Goal: Task Accomplishment & Management: Complete application form

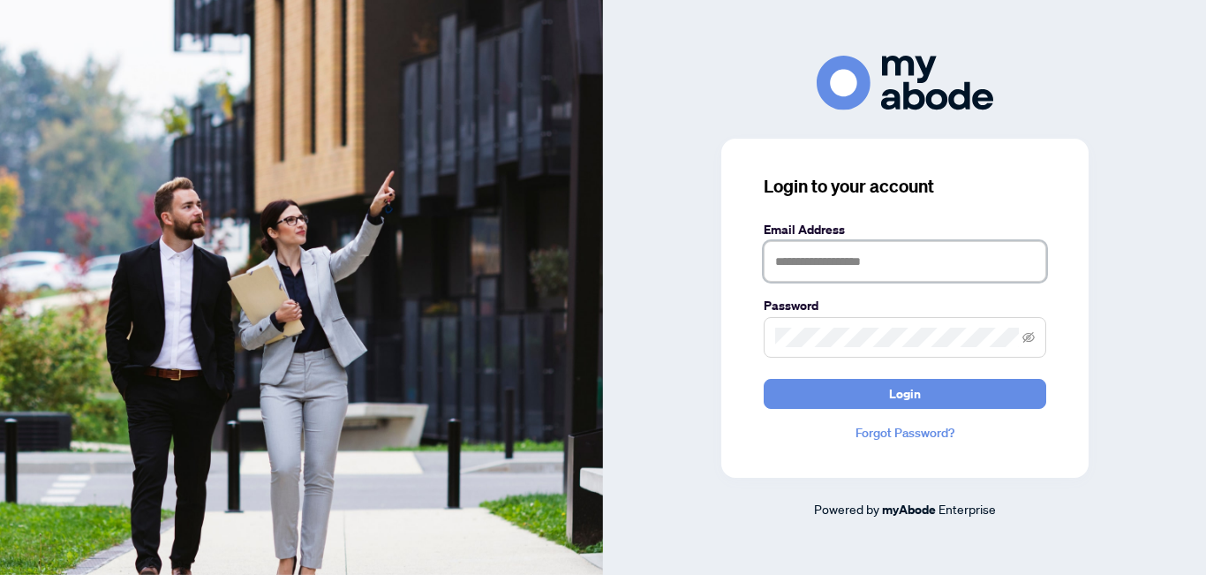
click at [793, 258] on input "text" at bounding box center [905, 261] width 283 height 41
type input "**********"
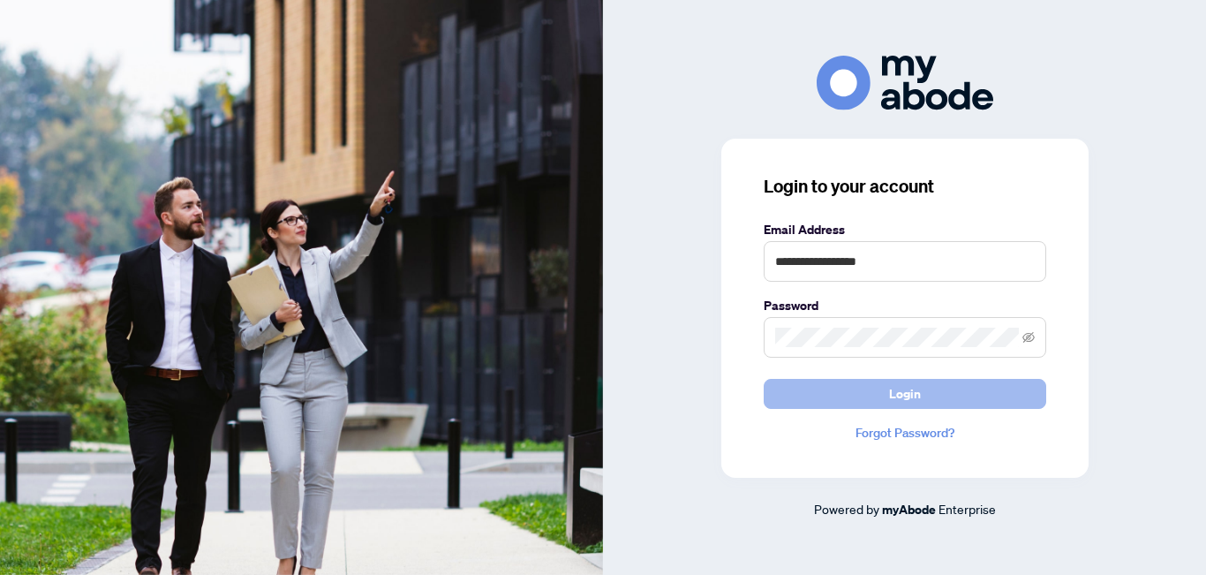
click at [920, 396] on span "Login" at bounding box center [905, 394] width 32 height 28
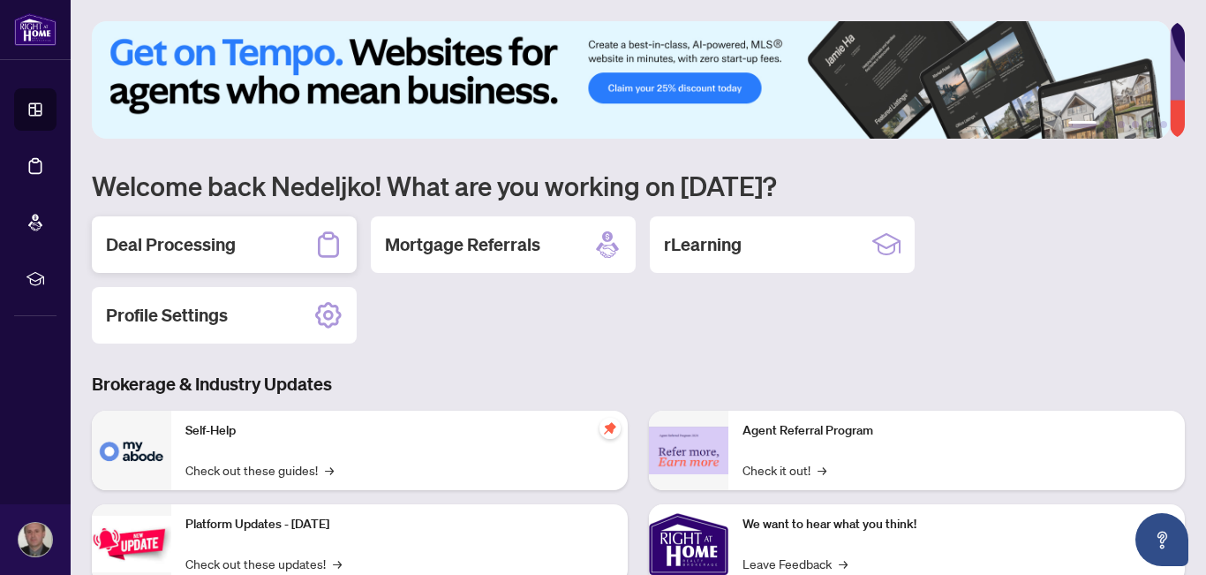
click at [177, 234] on h2 "Deal Processing" at bounding box center [171, 244] width 130 height 25
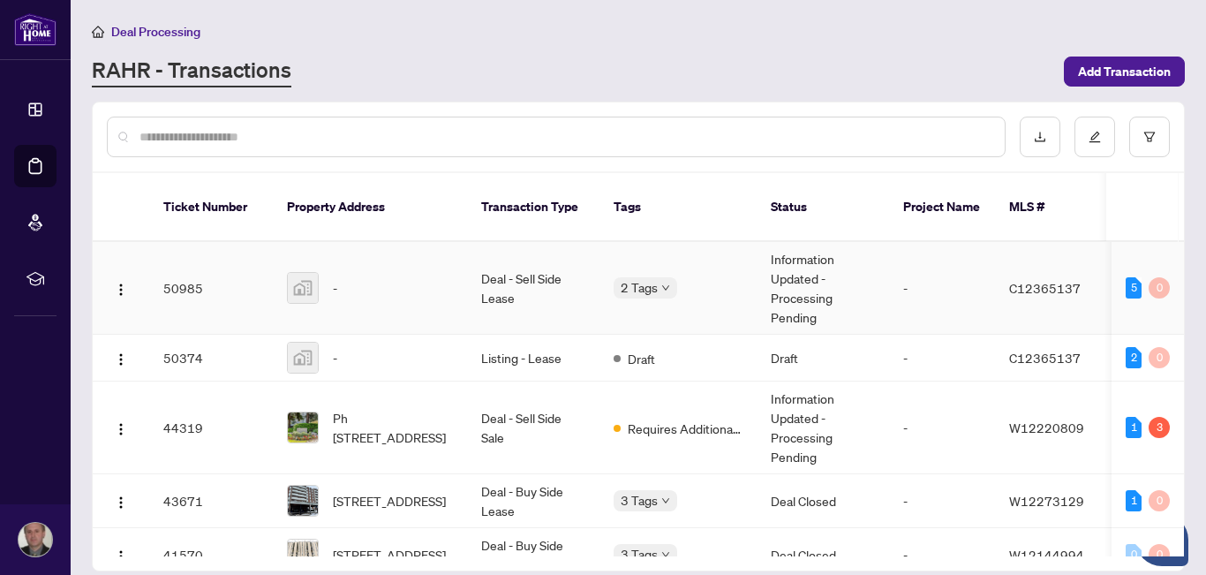
click at [300, 273] on img at bounding box center [303, 288] width 30 height 30
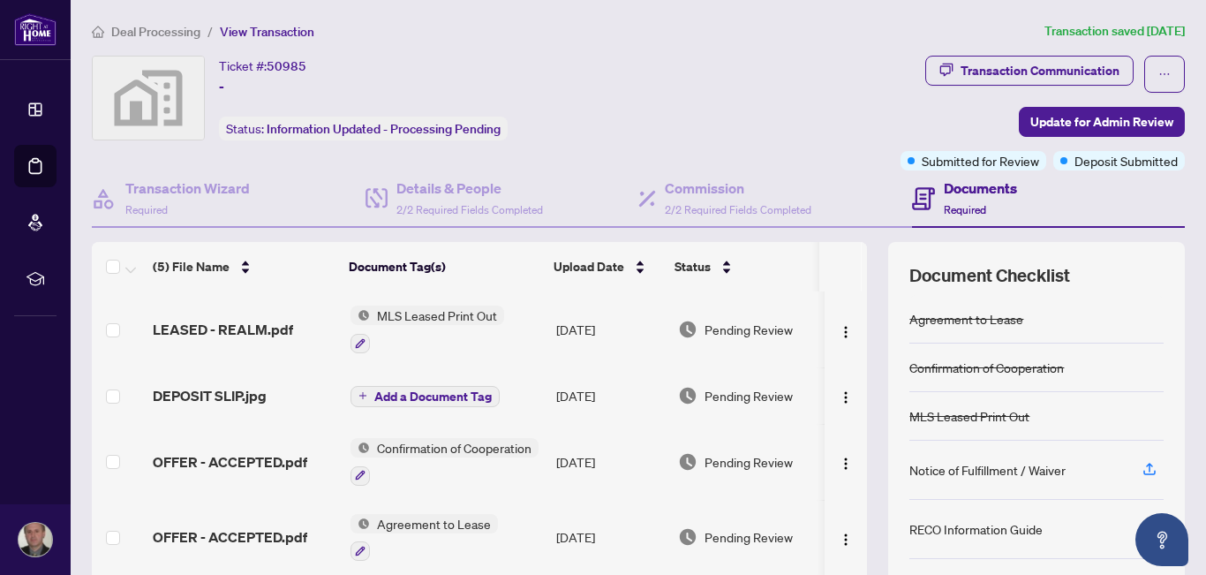
click at [431, 311] on span "MLS Leased Print Out" at bounding box center [437, 315] width 134 height 19
click at [419, 409] on span "MLS Leased Print Out" at bounding box center [411, 402] width 134 height 19
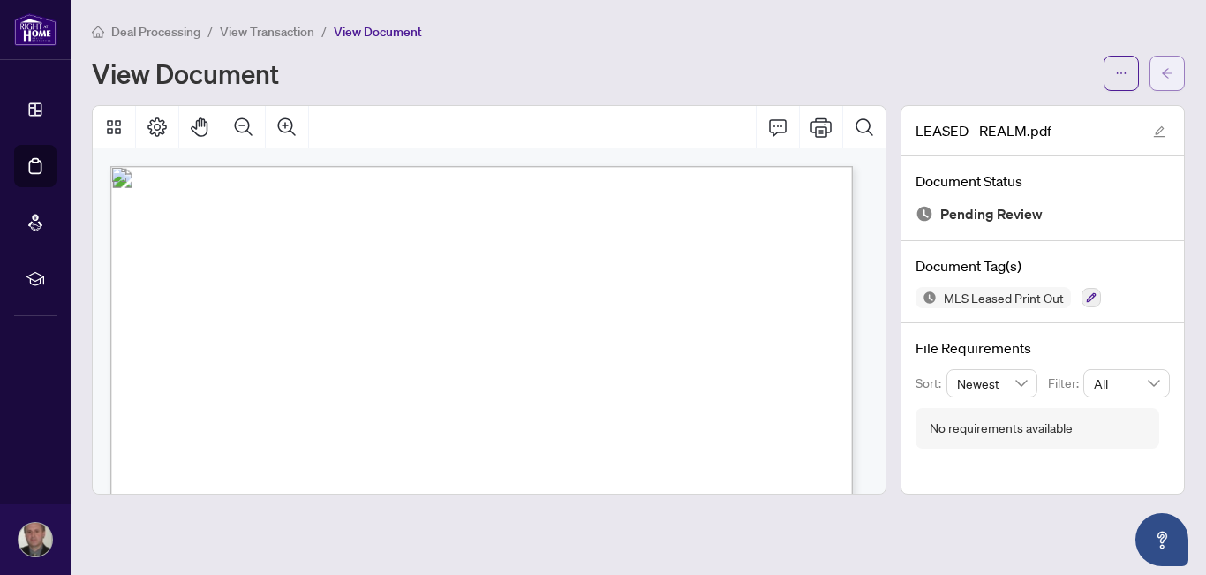
click at [1161, 72] on button "button" at bounding box center [1167, 73] width 35 height 35
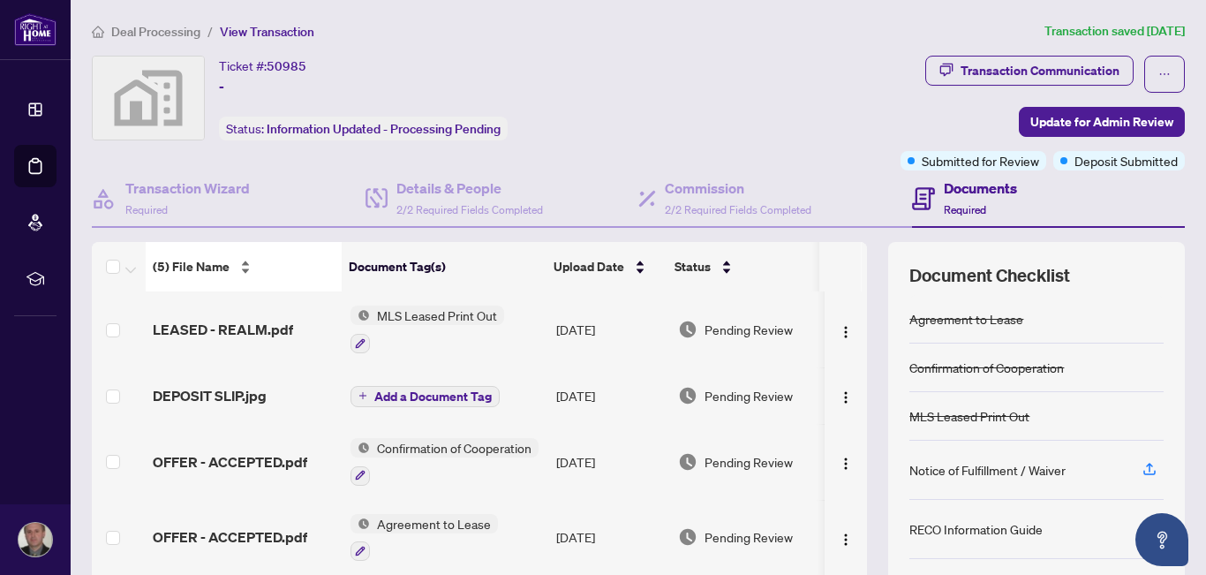
click at [245, 258] on div "(5) File Name" at bounding box center [244, 266] width 182 height 19
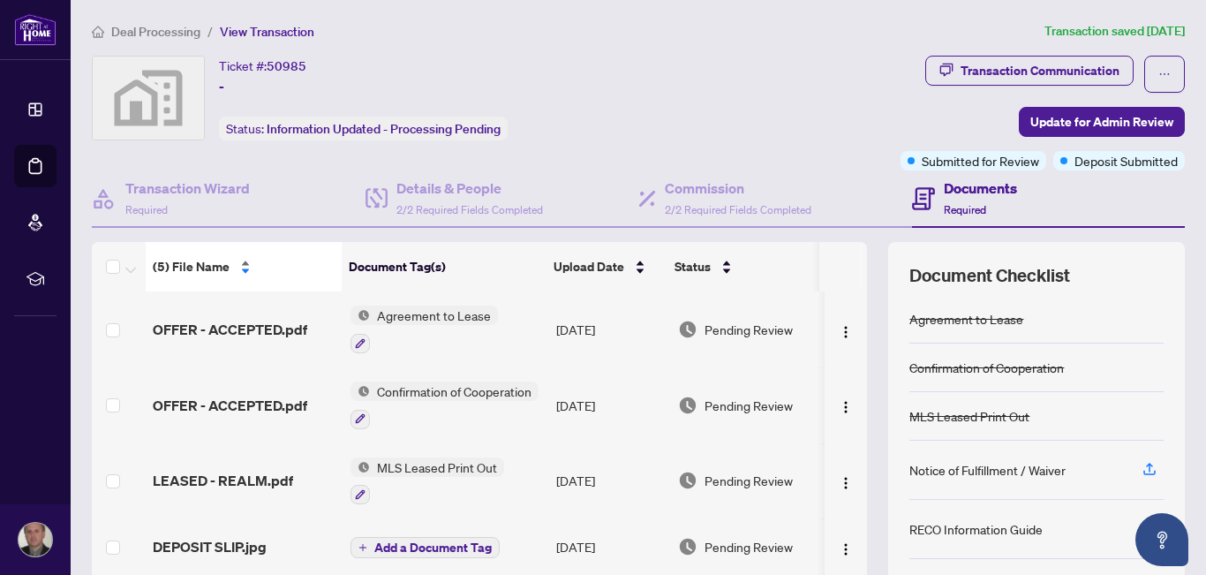
click at [238, 268] on div "(5) File Name" at bounding box center [244, 266] width 182 height 19
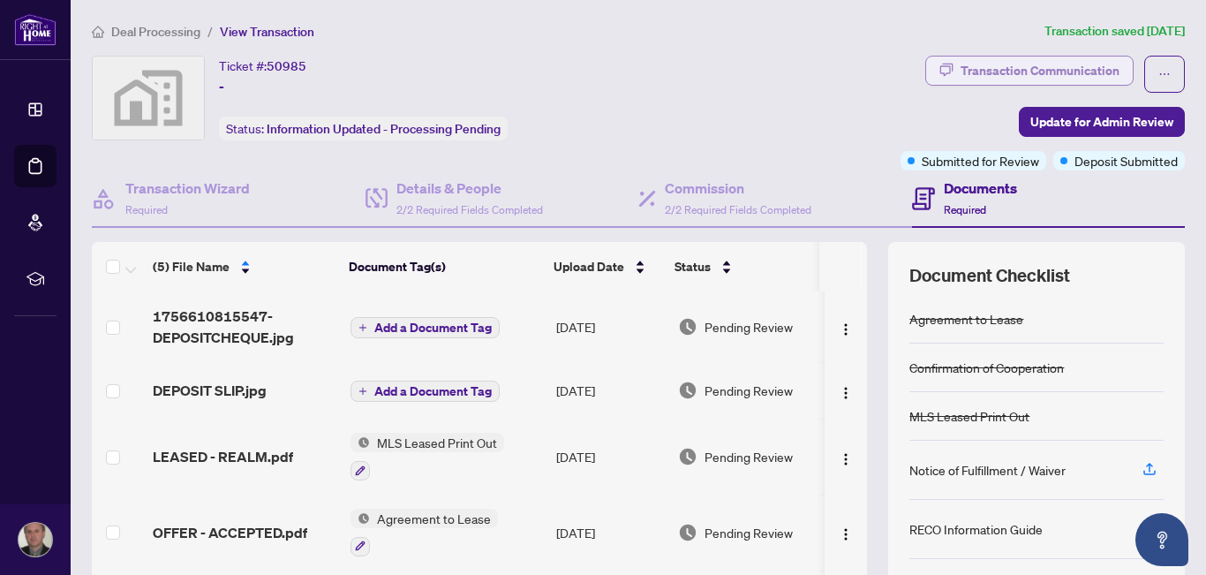
click at [1004, 69] on div "Transaction Communication" at bounding box center [1040, 71] width 159 height 28
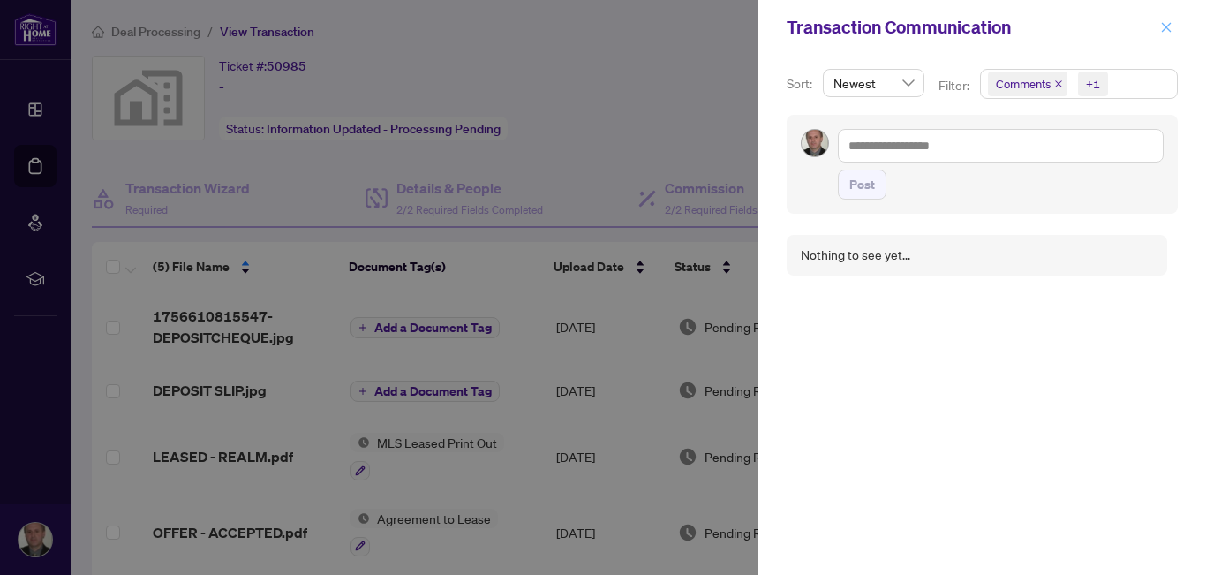
click at [1166, 25] on icon "close" at bounding box center [1167, 27] width 12 height 12
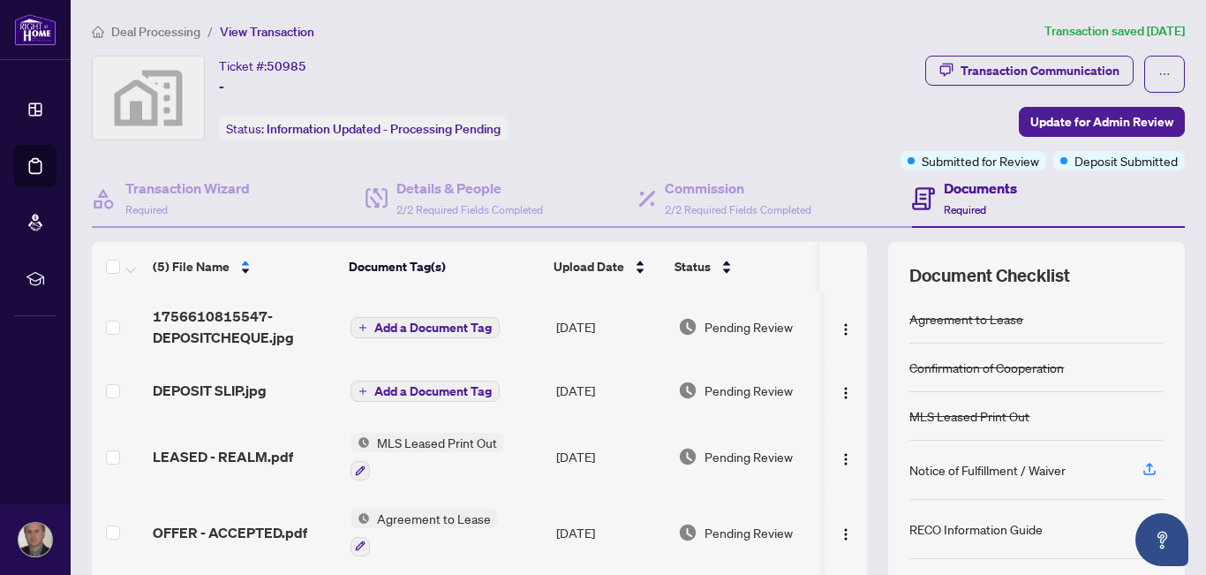
scroll to position [164, 0]
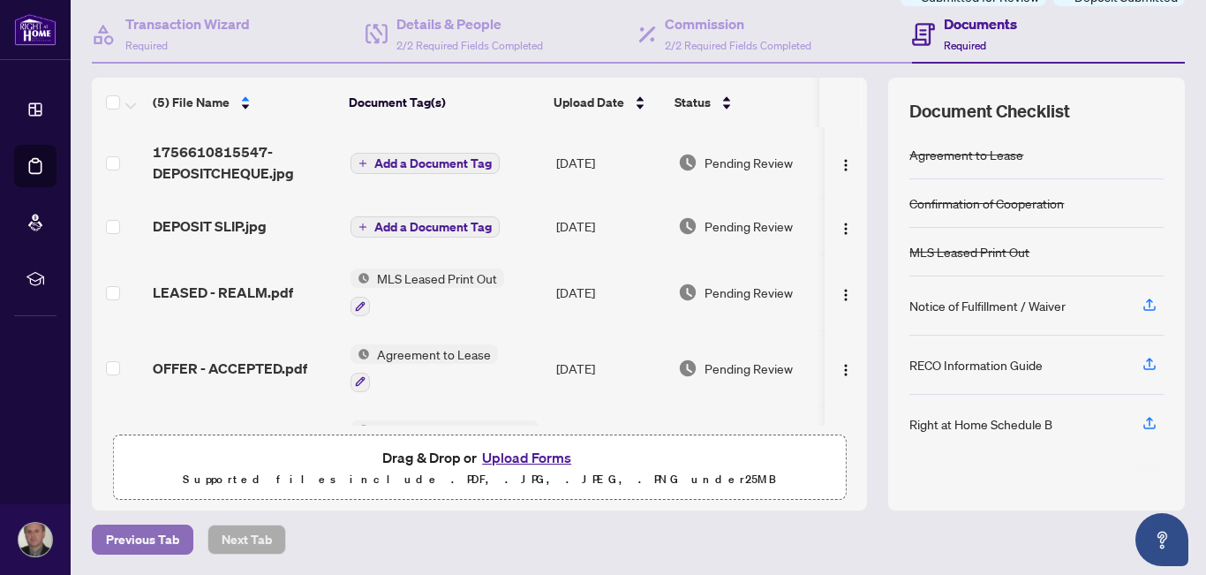
click at [139, 532] on span "Previous Tab" at bounding box center [142, 539] width 73 height 28
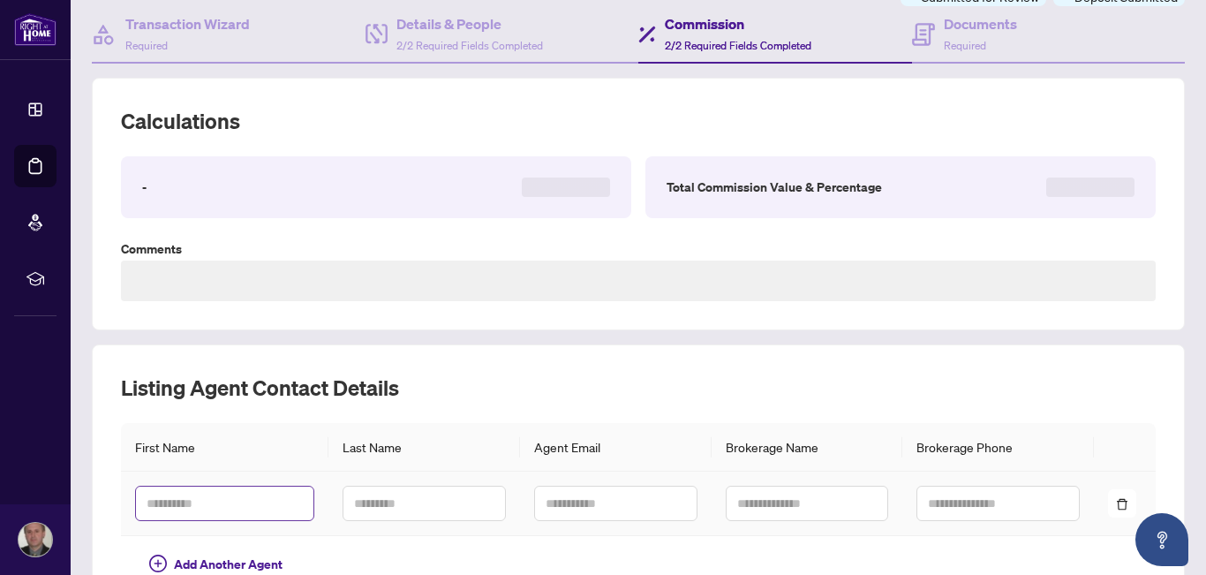
type textarea "**********"
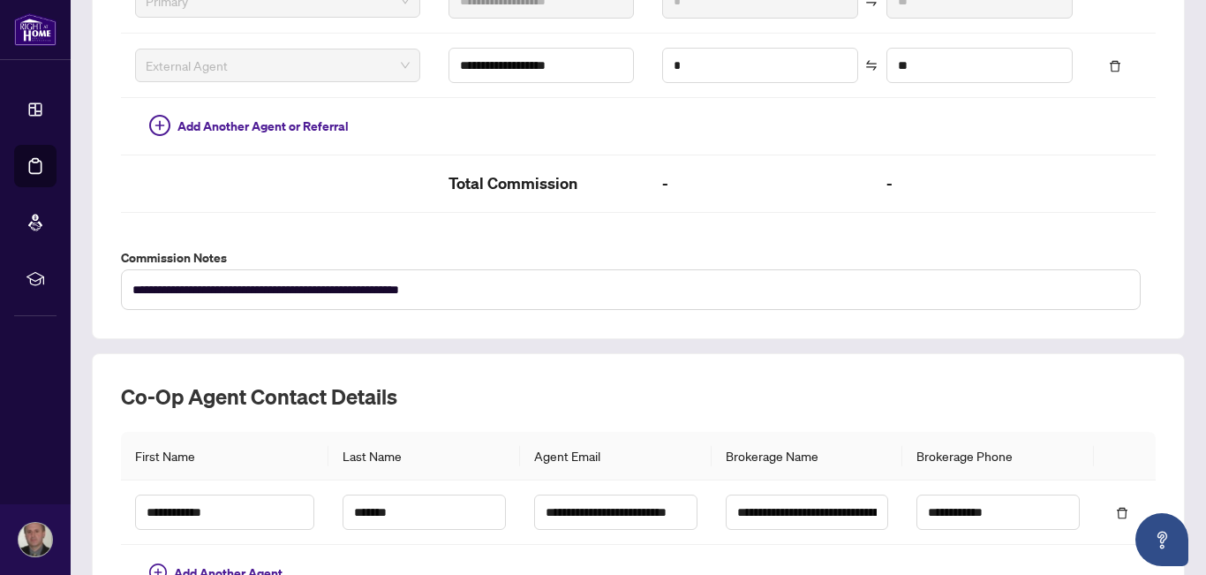
scroll to position [655, 0]
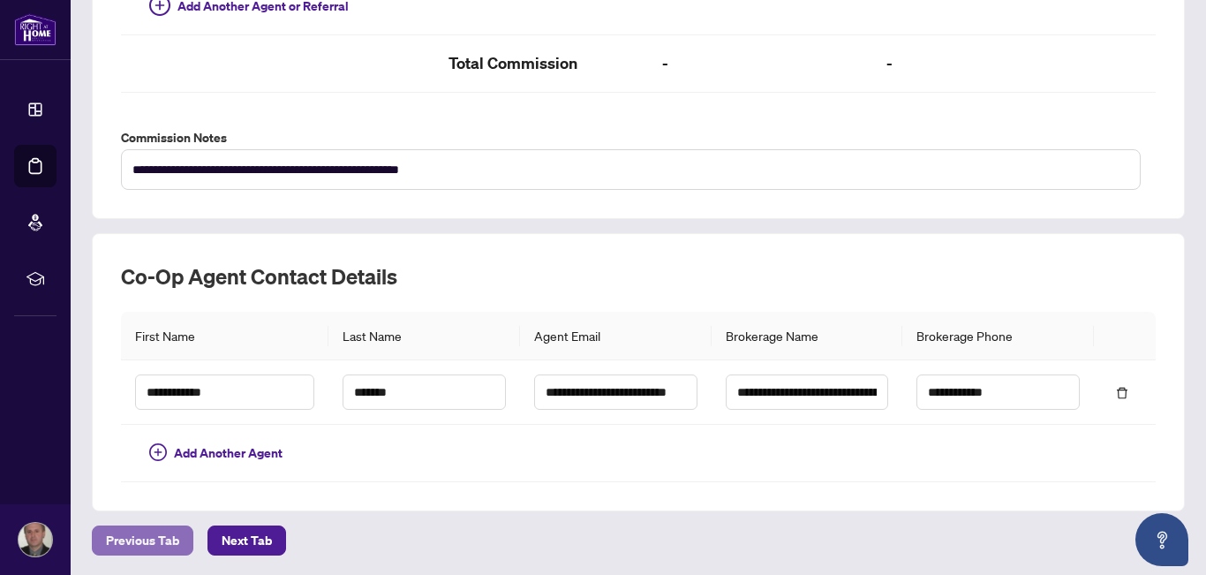
click at [126, 541] on span "Previous Tab" at bounding box center [142, 540] width 73 height 28
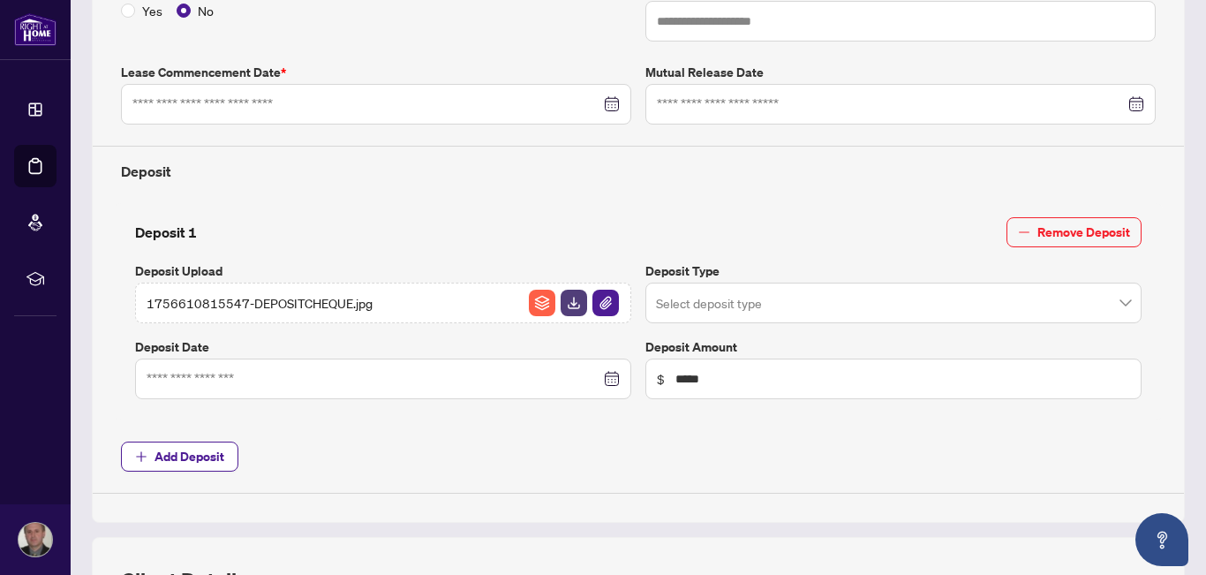
scroll to position [655, 0]
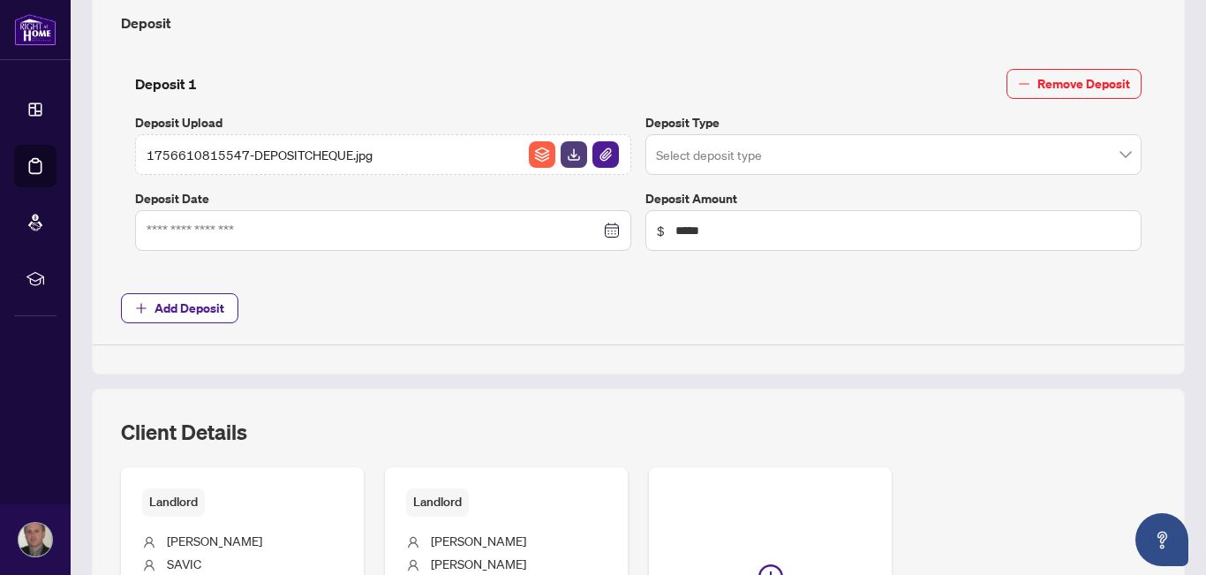
type input "**********"
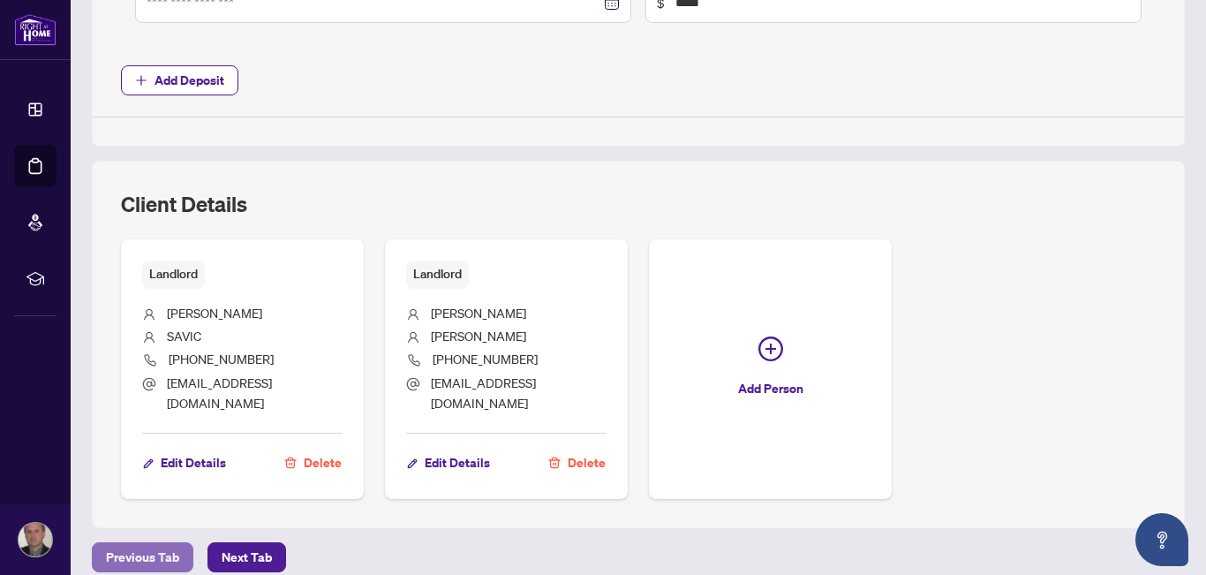
click at [152, 543] on span "Previous Tab" at bounding box center [142, 557] width 73 height 28
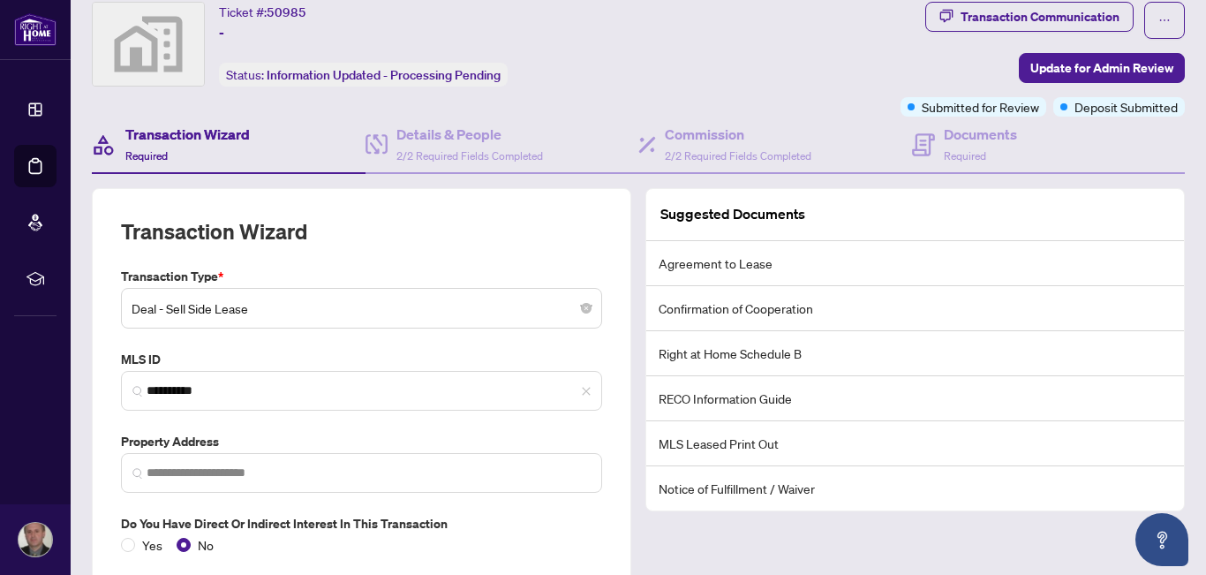
scroll to position [127, 0]
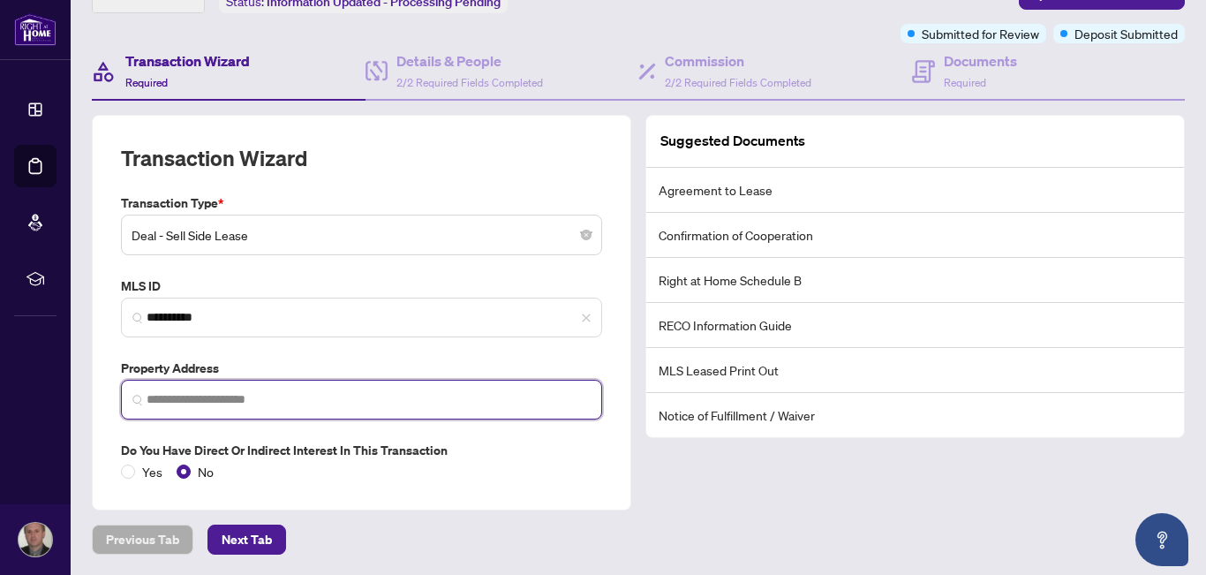
click at [202, 407] on input "search" at bounding box center [369, 399] width 444 height 19
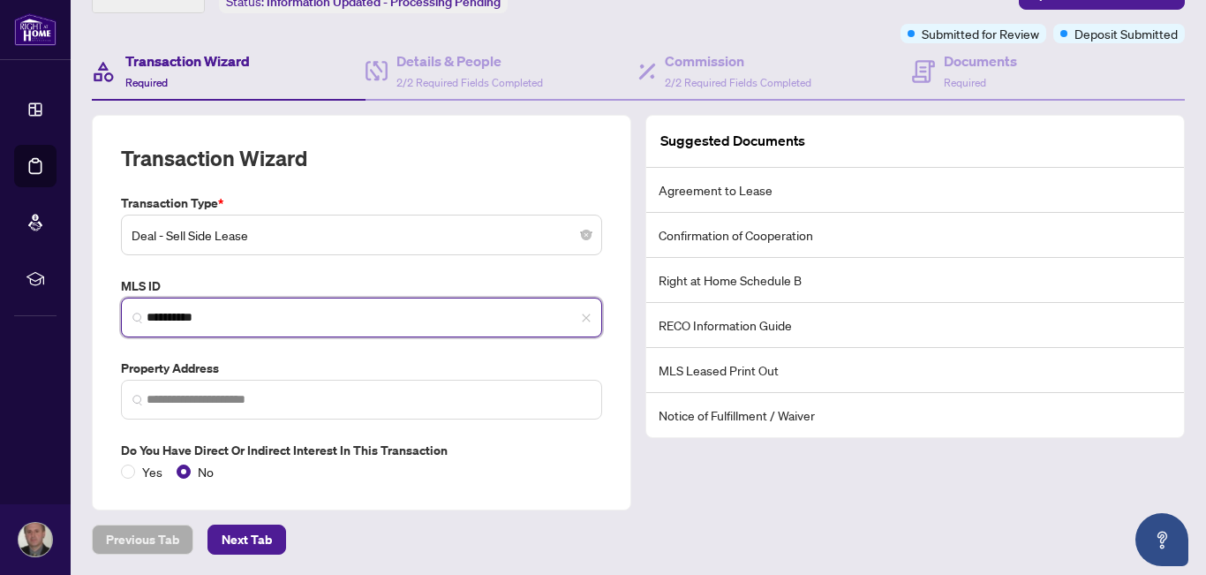
click at [227, 313] on input "*********" at bounding box center [369, 317] width 444 height 19
drag, startPoint x: 227, startPoint y: 313, endPoint x: 146, endPoint y: 321, distance: 81.6
click at [146, 321] on span "*********" at bounding box center [361, 318] width 481 height 40
click at [155, 316] on input "search" at bounding box center [369, 317] width 444 height 19
paste input "*********"
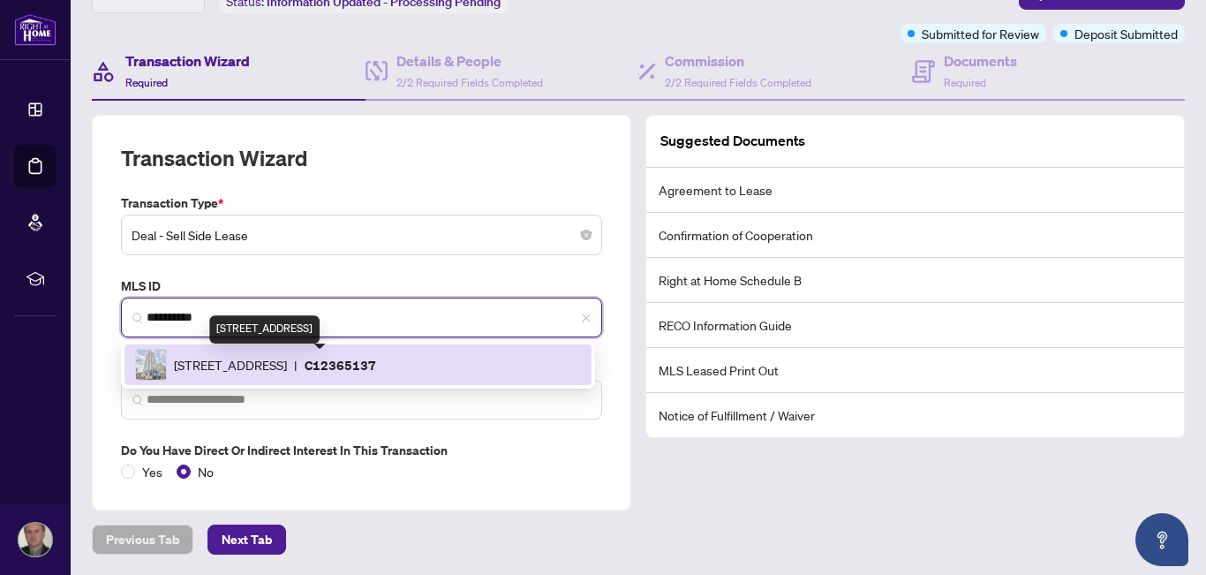
click at [239, 365] on span "[STREET_ADDRESS]" at bounding box center [230, 364] width 113 height 19
type input "*********"
type input "**********"
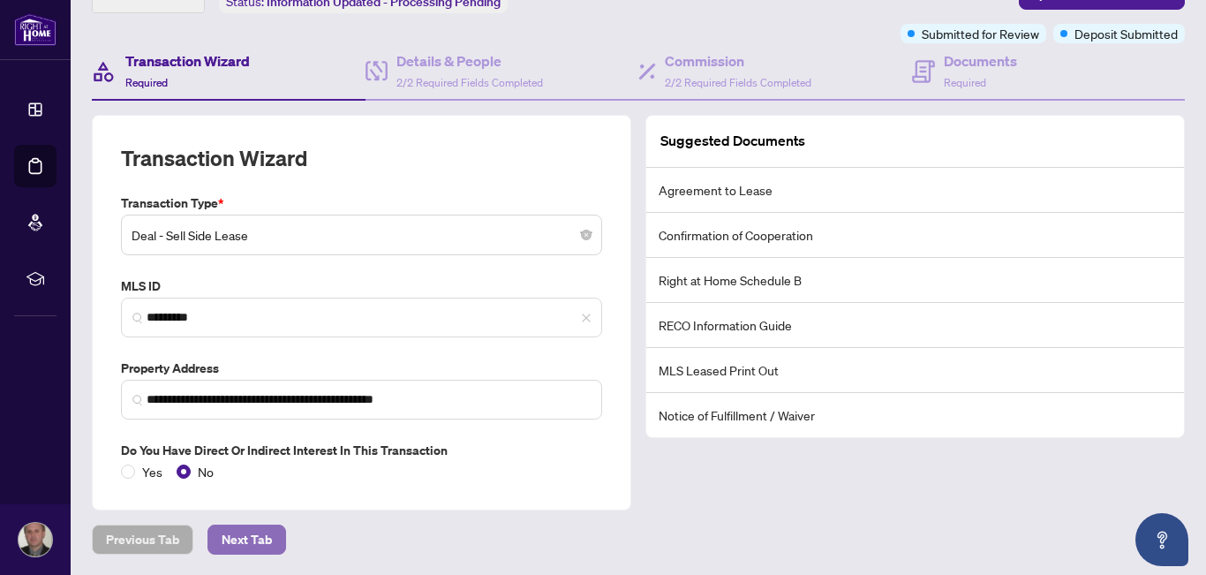
click at [266, 539] on span "Next Tab" at bounding box center [247, 539] width 50 height 28
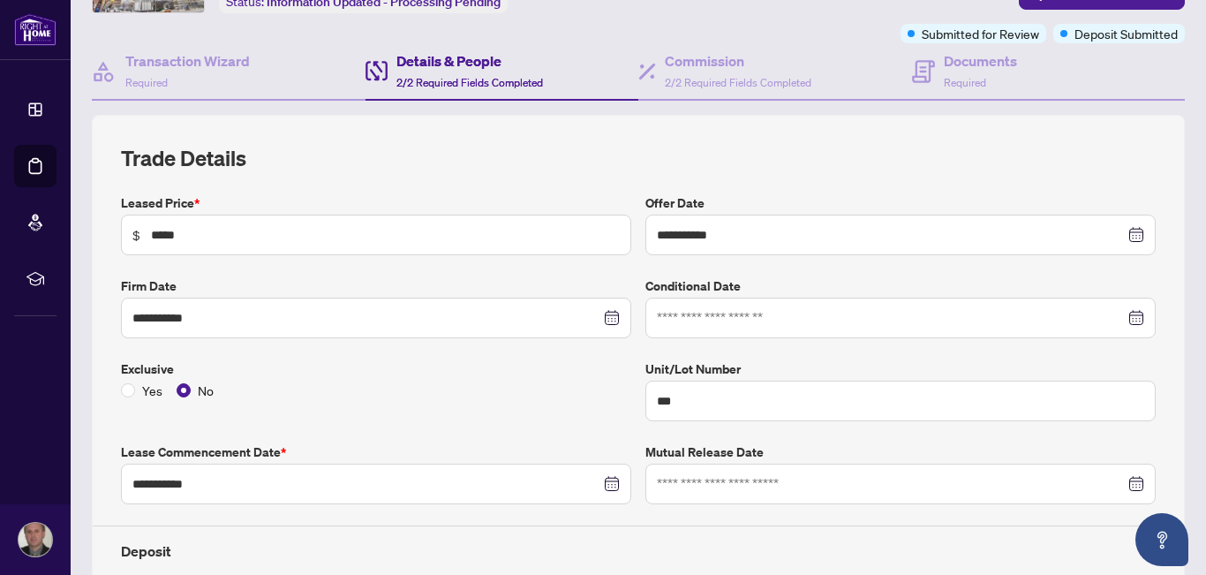
type input "**********"
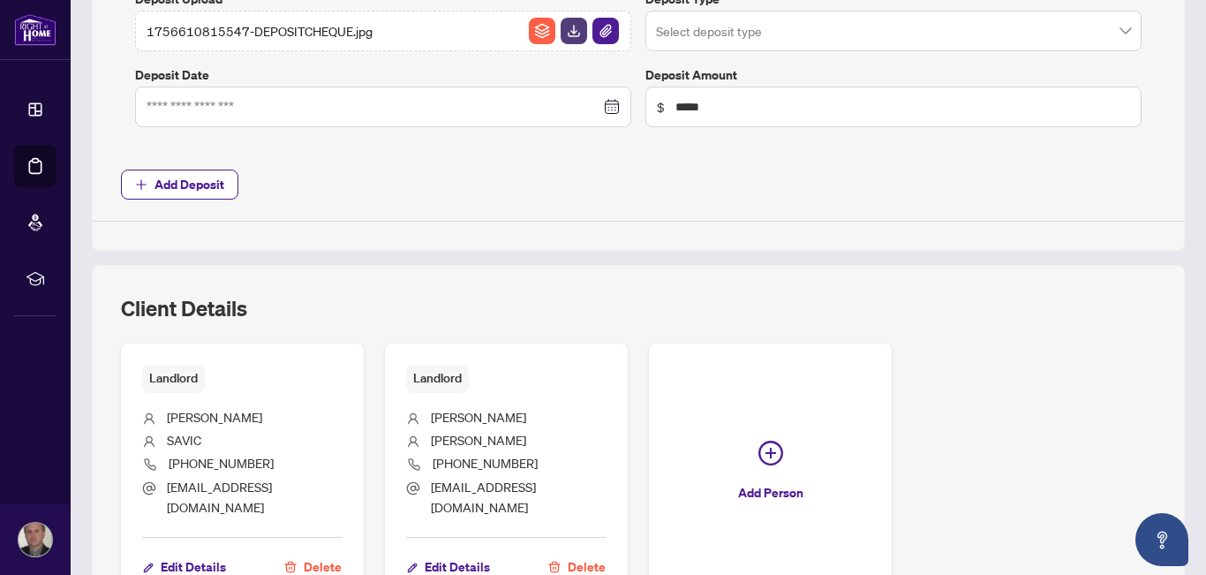
scroll to position [883, 0]
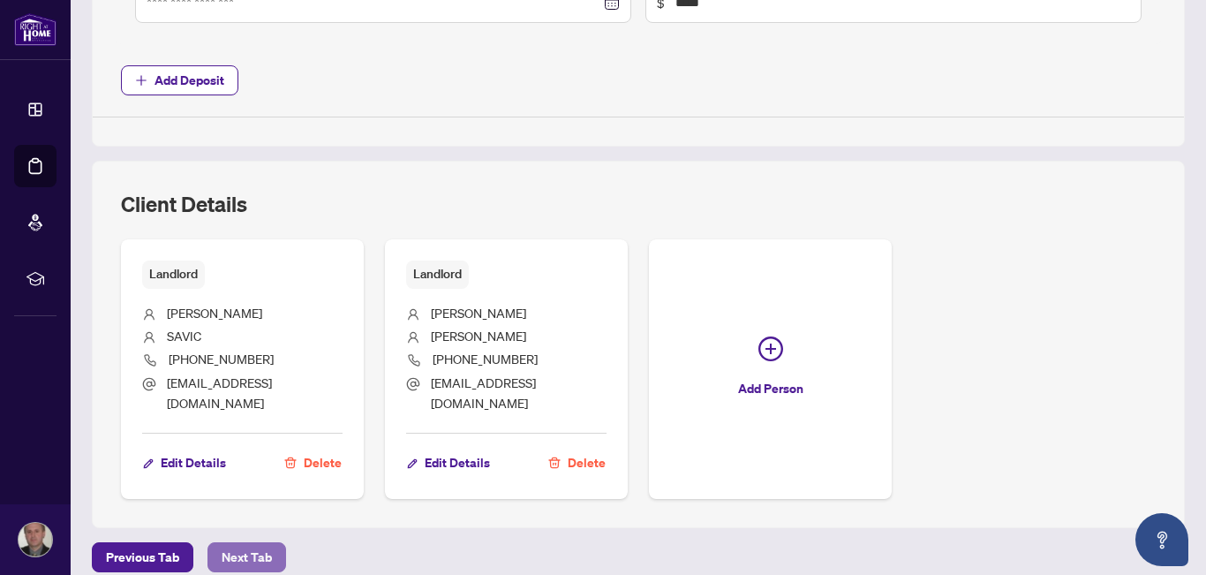
click at [266, 543] on span "Next Tab" at bounding box center [247, 557] width 50 height 28
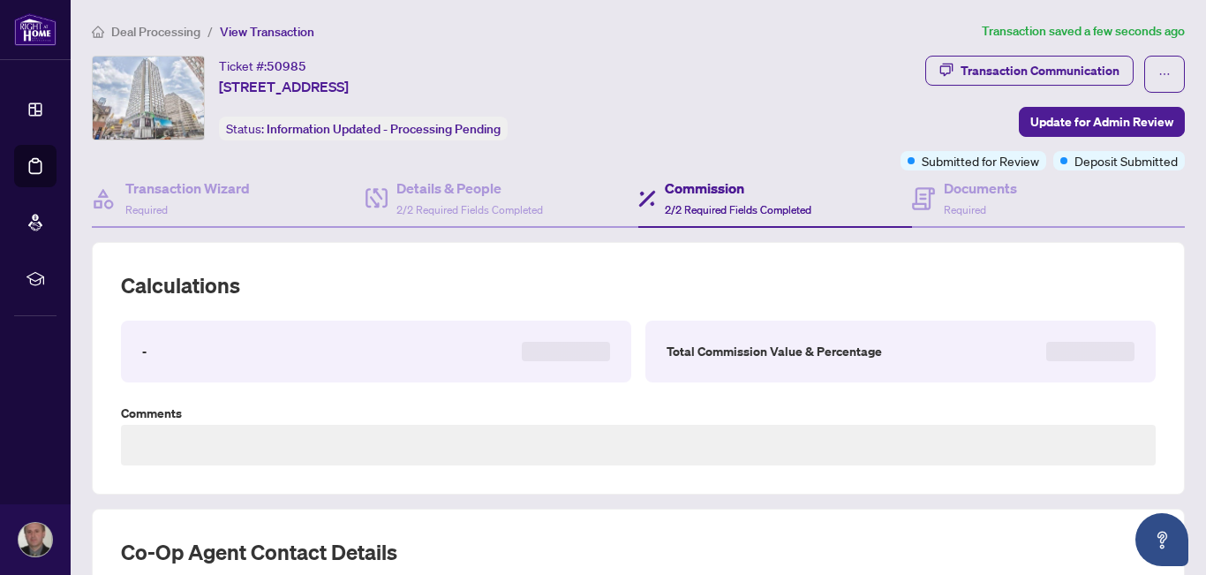
type textarea "**********"
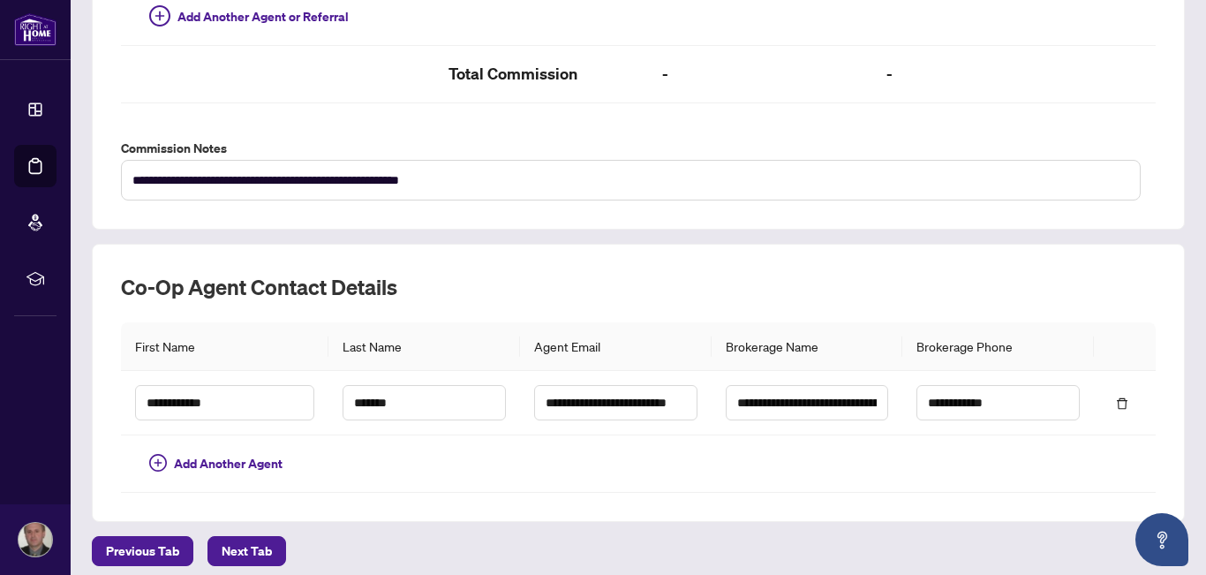
scroll to position [655, 0]
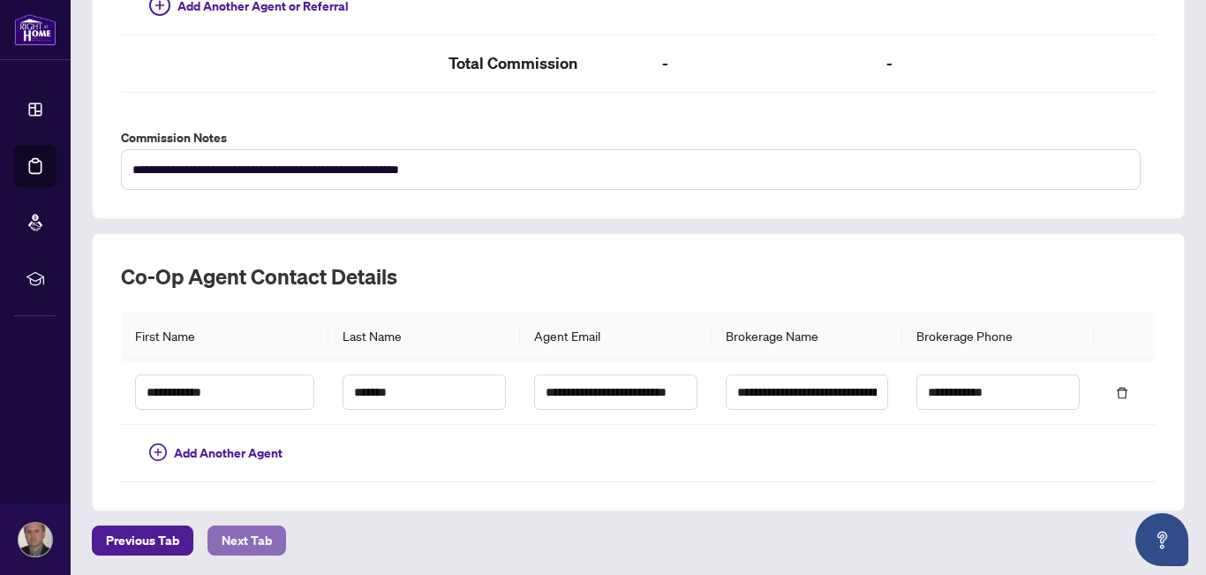
click at [229, 538] on span "Next Tab" at bounding box center [247, 540] width 50 height 28
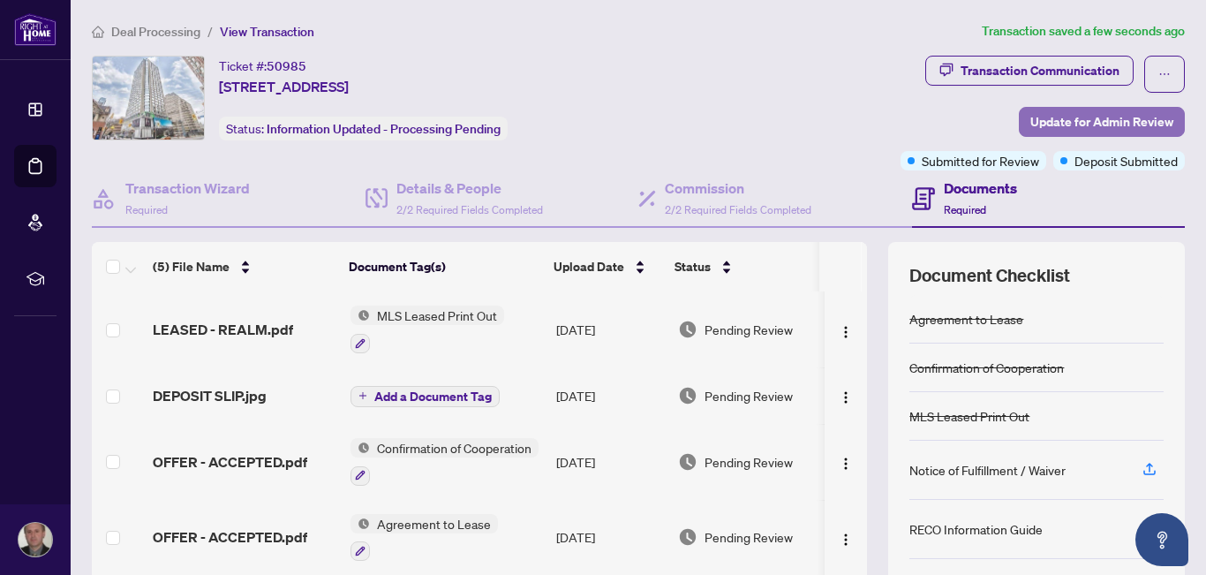
click at [1058, 126] on span "Update for Admin Review" at bounding box center [1102, 122] width 143 height 28
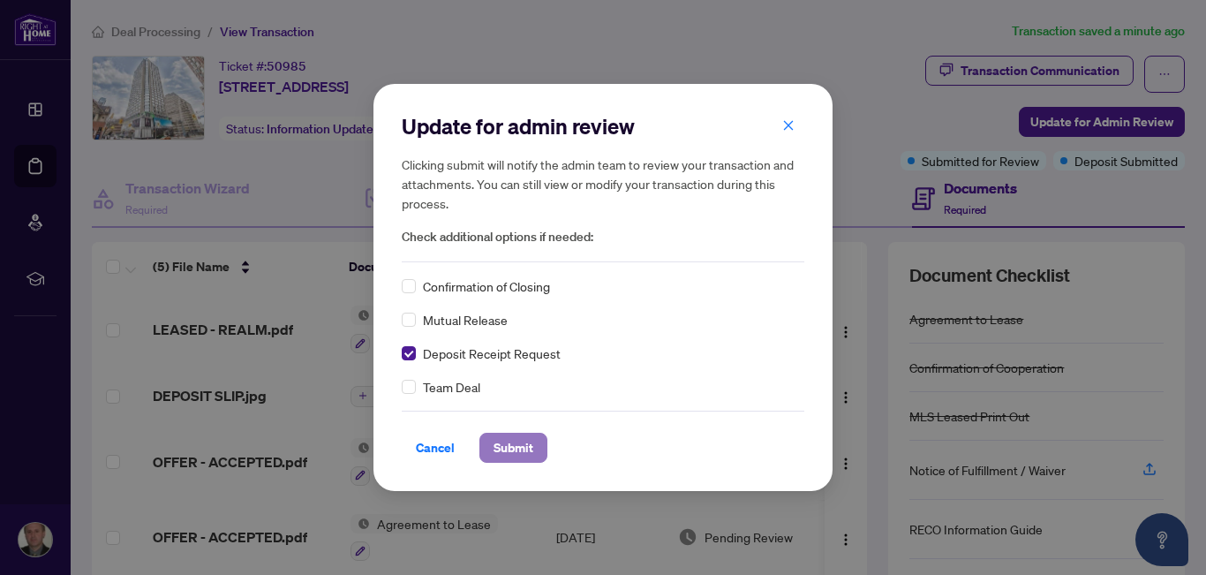
click at [508, 452] on span "Submit" at bounding box center [514, 448] width 40 height 28
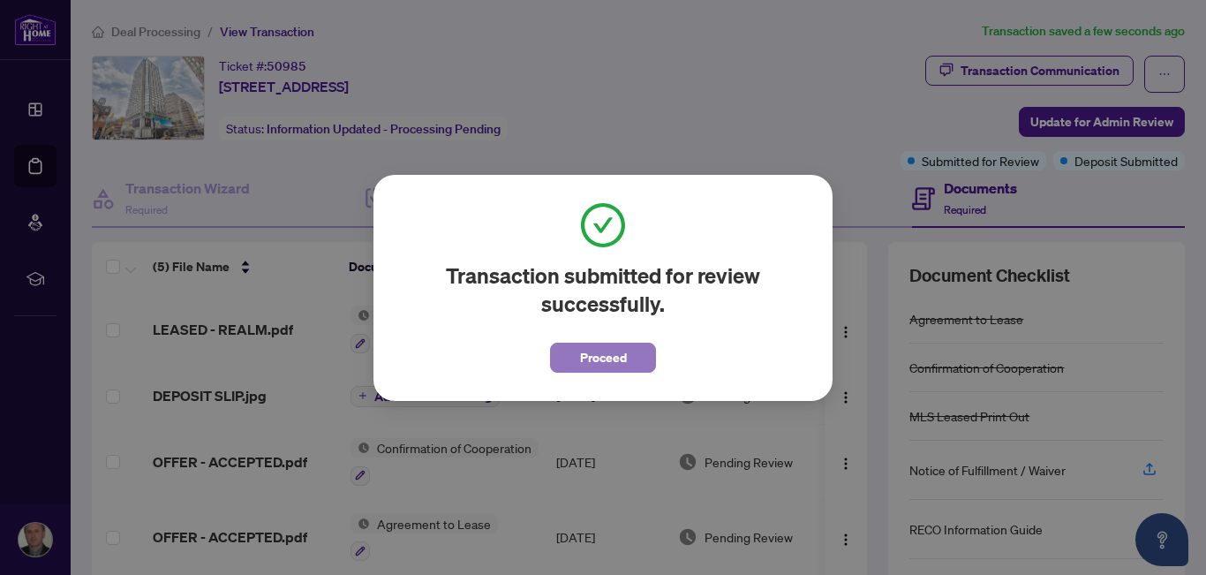
click at [606, 360] on span "Proceed" at bounding box center [603, 358] width 47 height 28
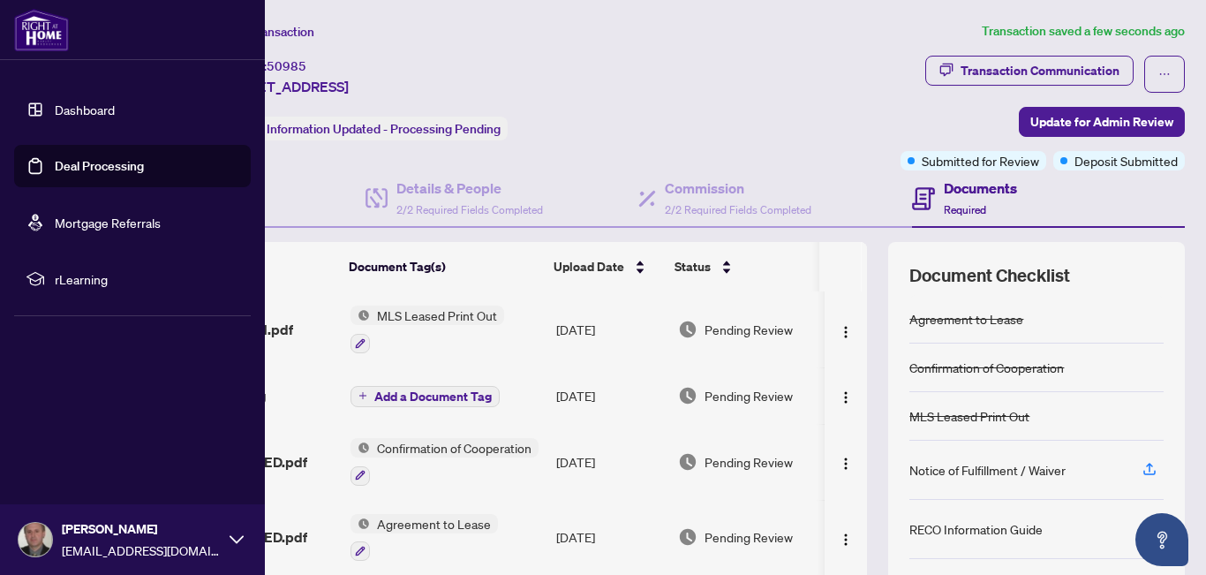
click at [82, 110] on link "Dashboard" at bounding box center [85, 110] width 60 height 16
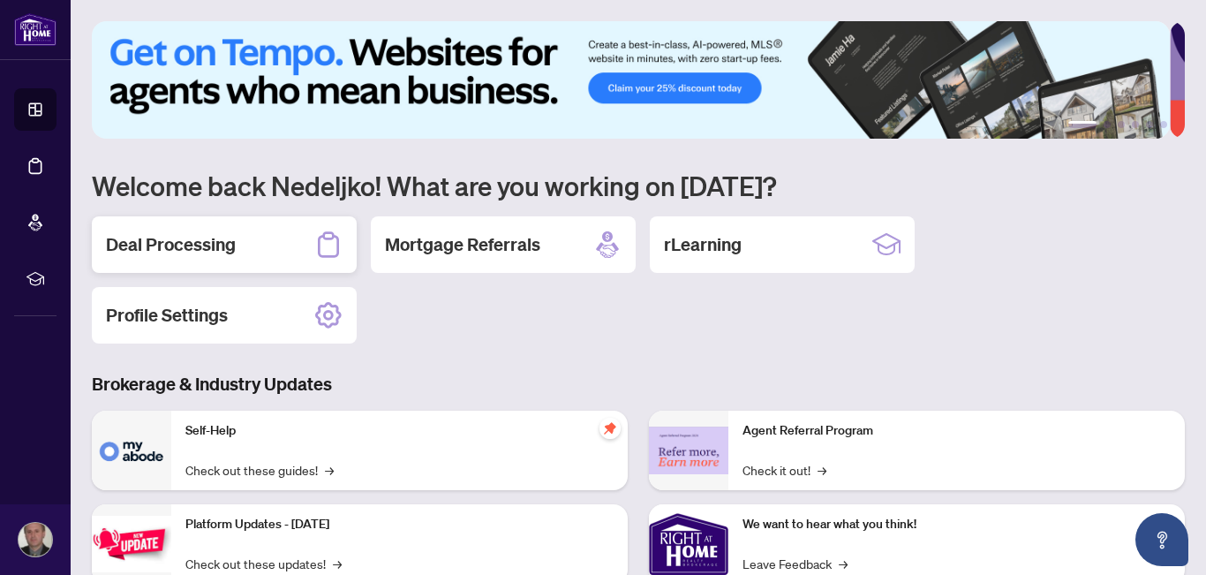
click at [204, 243] on h2 "Deal Processing" at bounding box center [171, 244] width 130 height 25
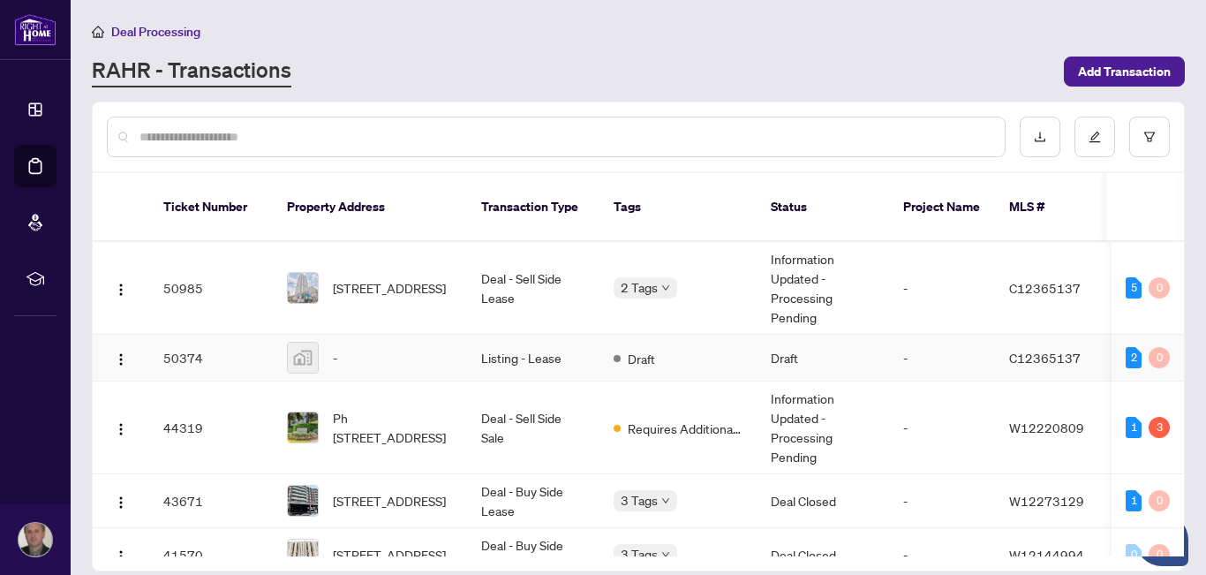
click at [309, 343] on img at bounding box center [303, 358] width 30 height 30
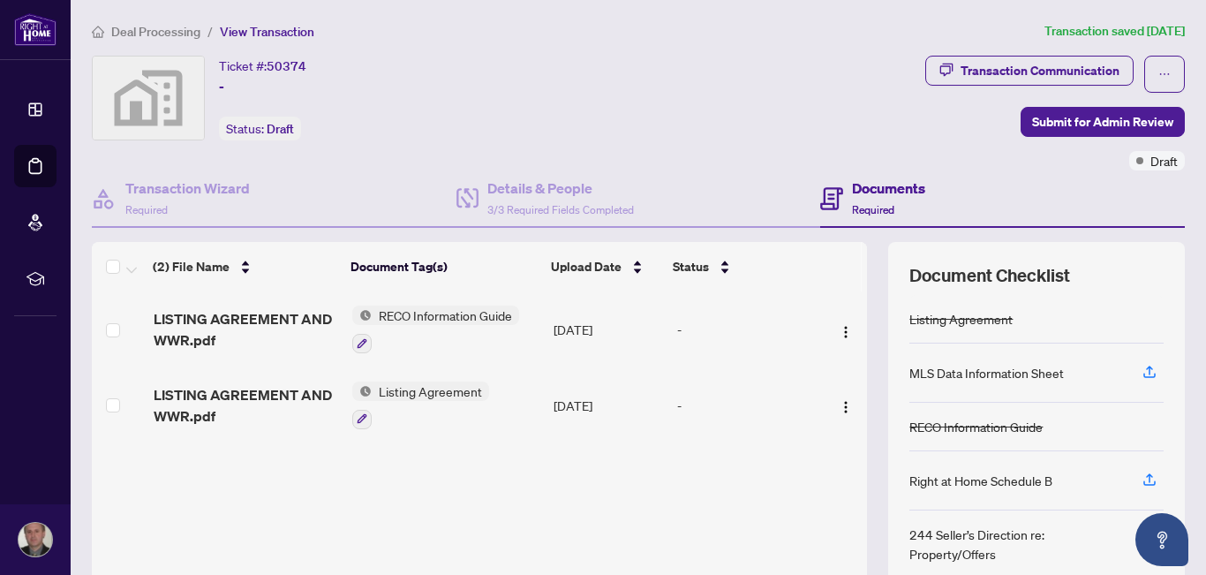
click at [412, 310] on span "RECO Information Guide" at bounding box center [445, 315] width 147 height 19
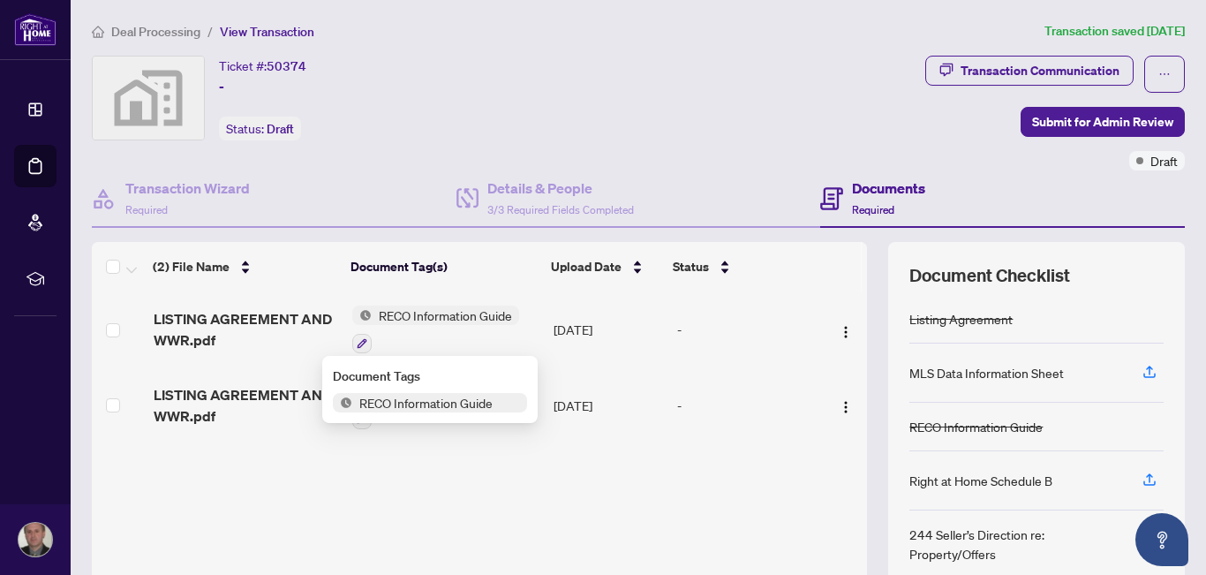
click at [420, 402] on span "RECO Information Guide" at bounding box center [425, 402] width 147 height 19
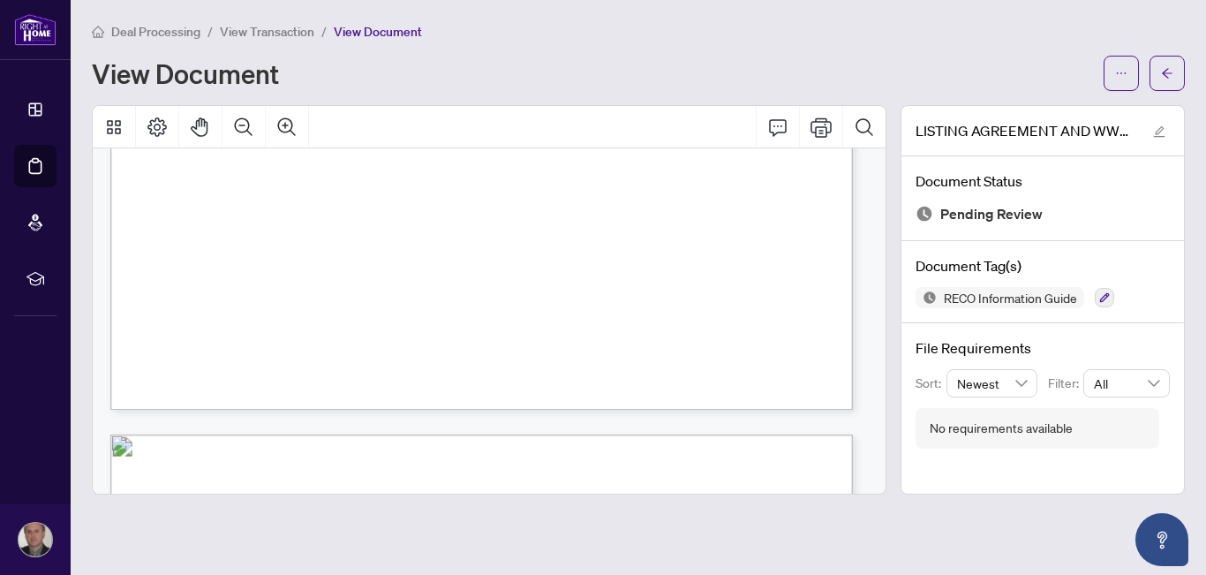
scroll to position [306, 0]
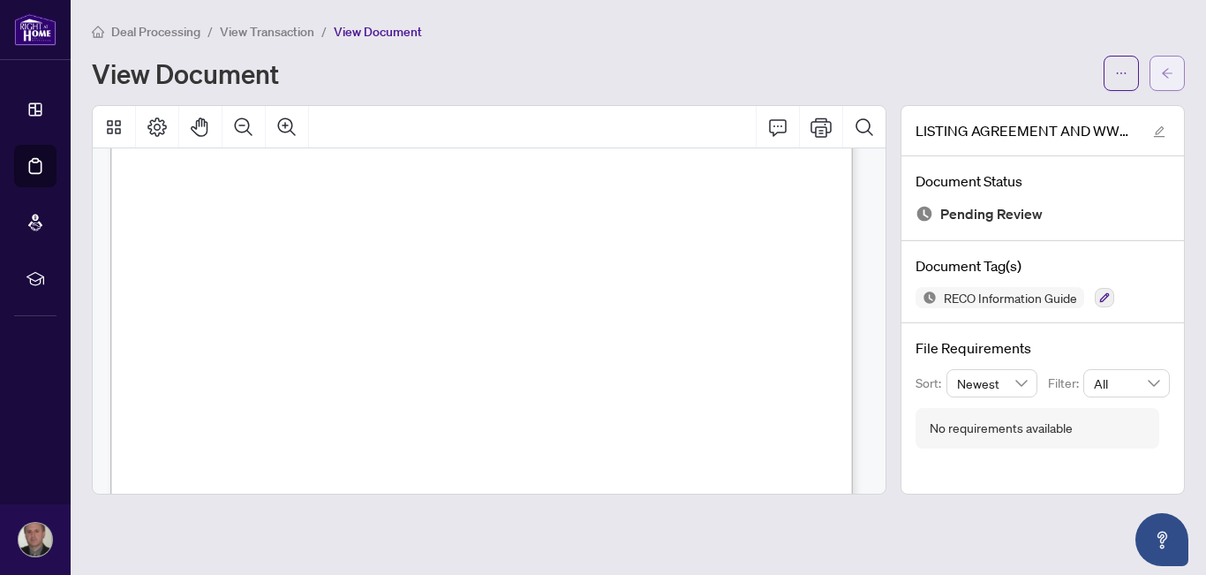
click at [1160, 66] on button "button" at bounding box center [1167, 73] width 35 height 35
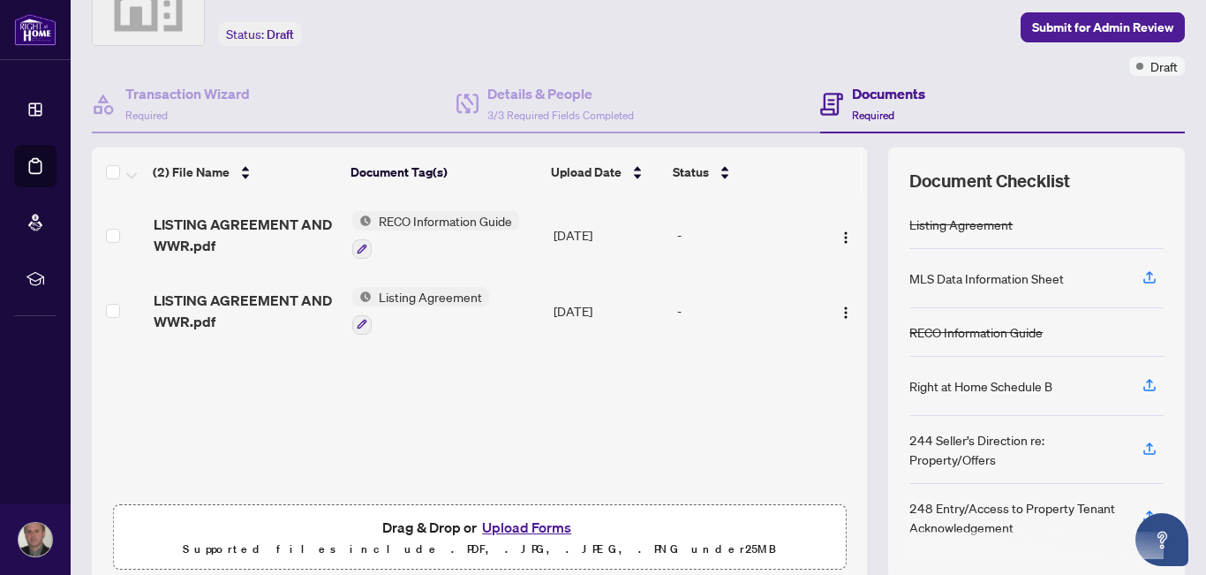
scroll to position [164, 0]
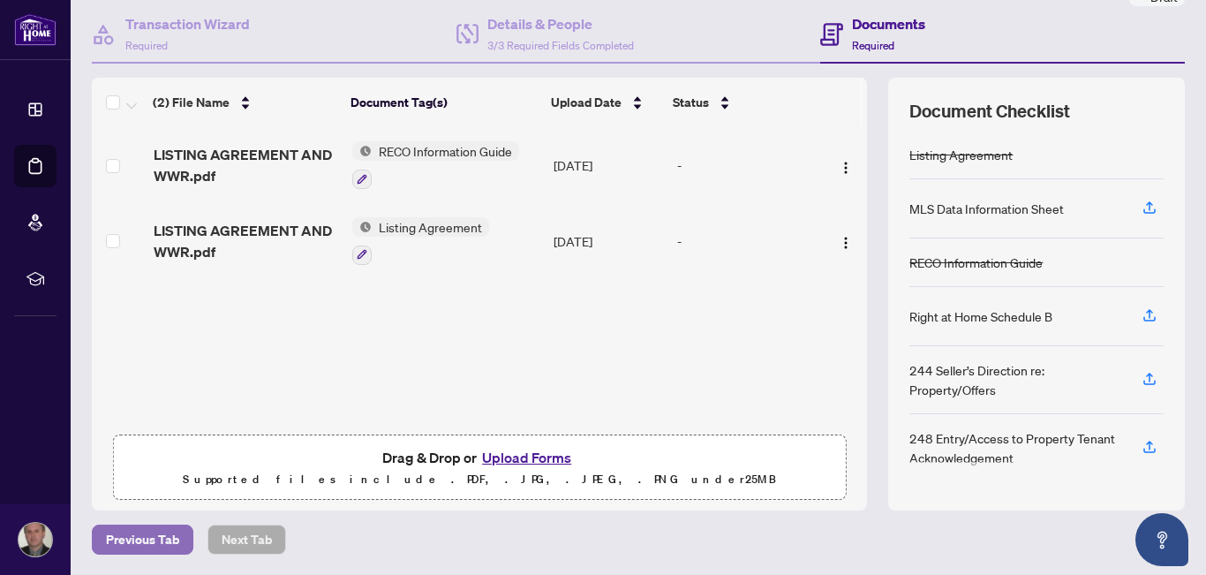
click at [150, 532] on span "Previous Tab" at bounding box center [142, 539] width 73 height 28
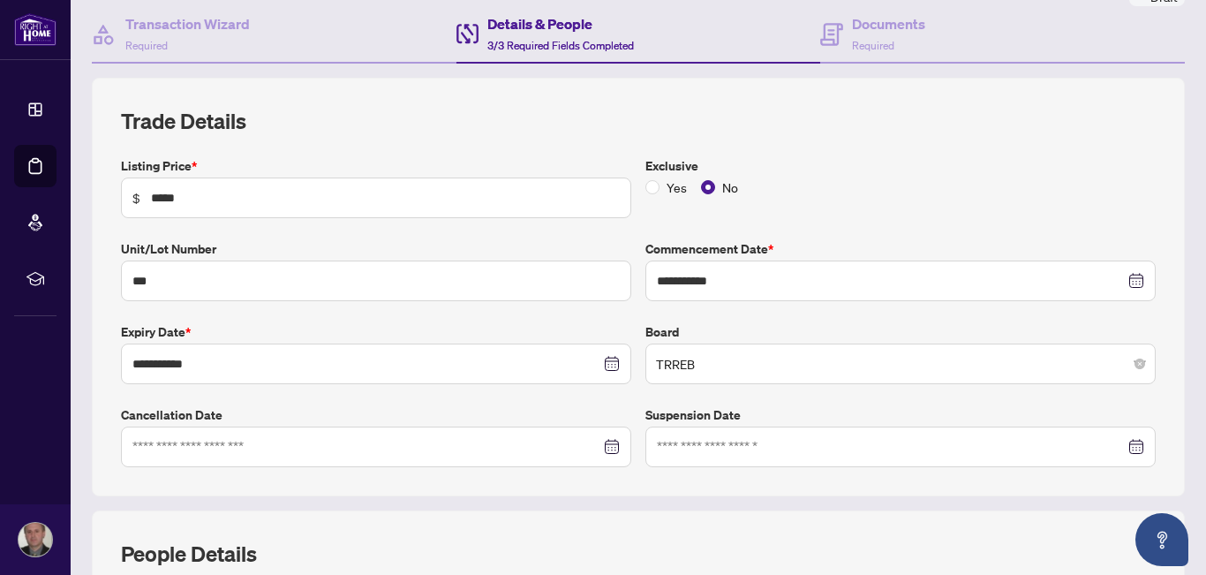
type input "**********"
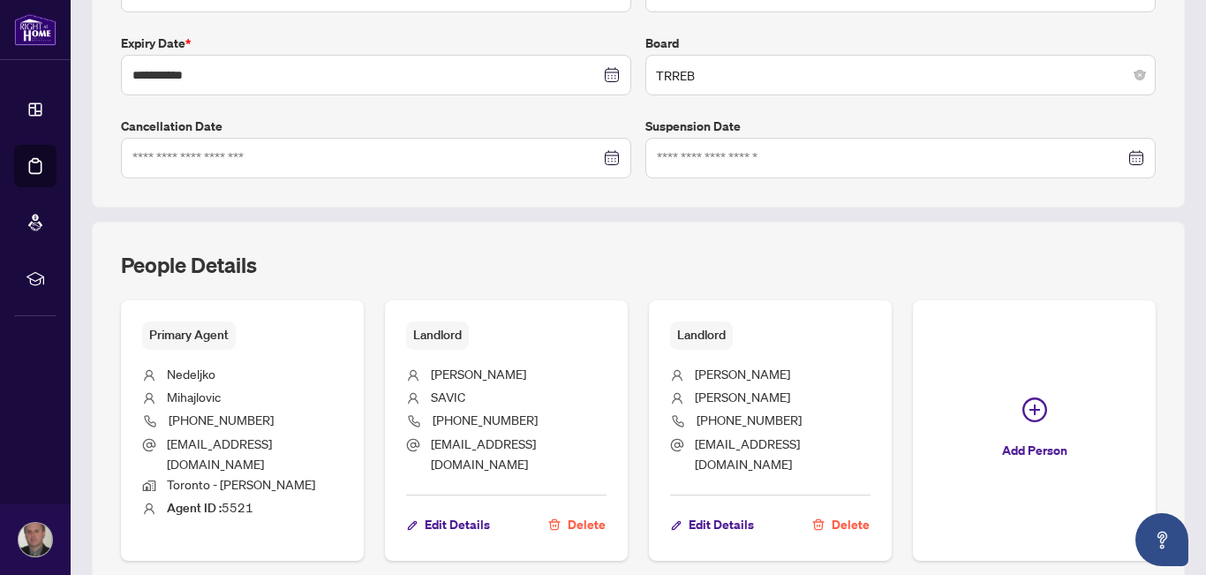
scroll to position [515, 0]
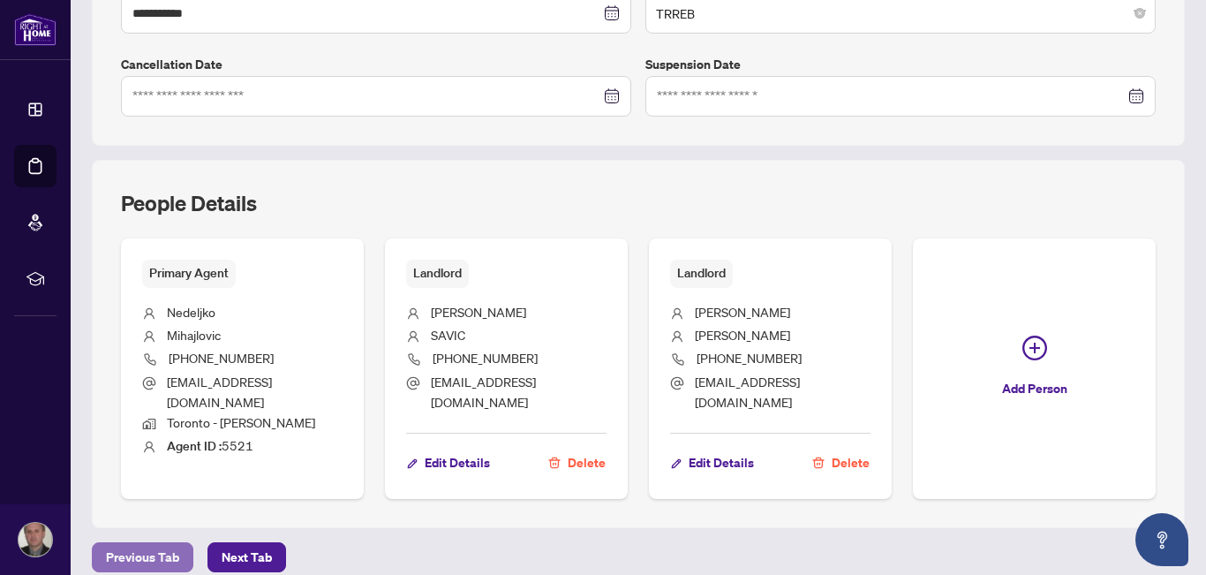
click at [153, 543] on span "Previous Tab" at bounding box center [142, 557] width 73 height 28
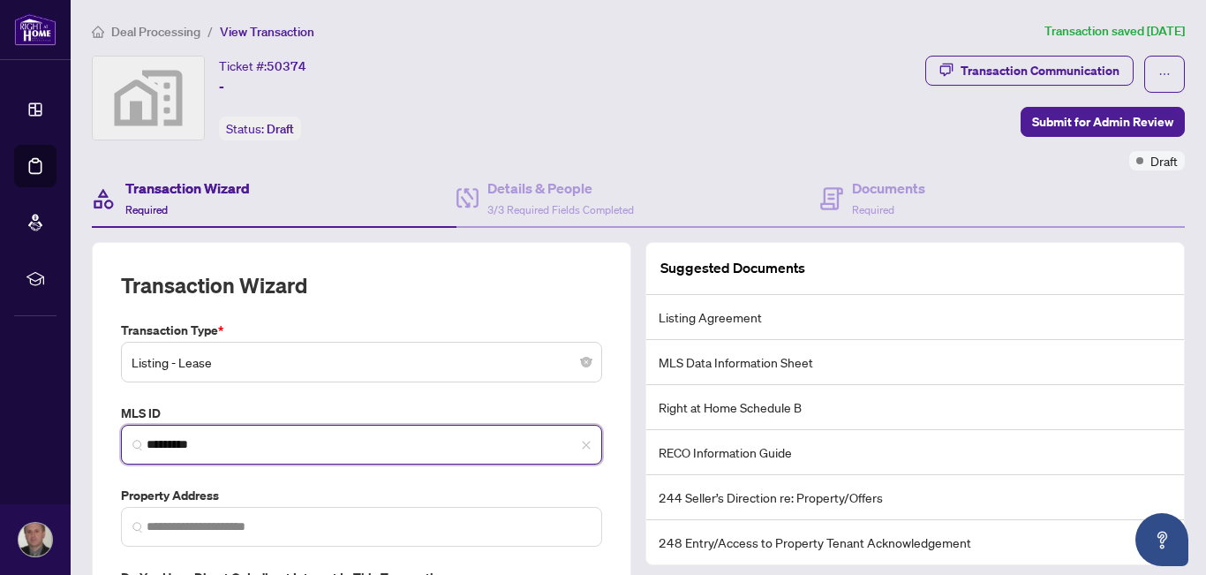
drag, startPoint x: 218, startPoint y: 445, endPoint x: 148, endPoint y: 442, distance: 69.9
click at [148, 442] on input "*********" at bounding box center [369, 444] width 444 height 19
click at [162, 442] on input "search" at bounding box center [369, 444] width 444 height 19
paste input "*********"
type input "*********"
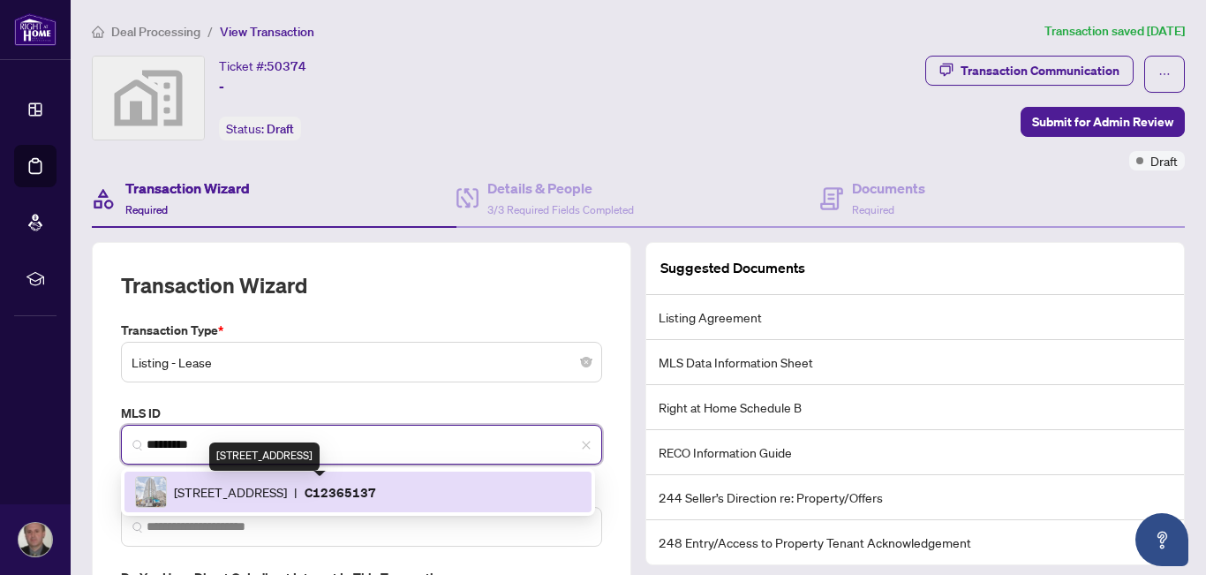
click at [250, 488] on span "[STREET_ADDRESS]" at bounding box center [230, 491] width 113 height 19
type input "**********"
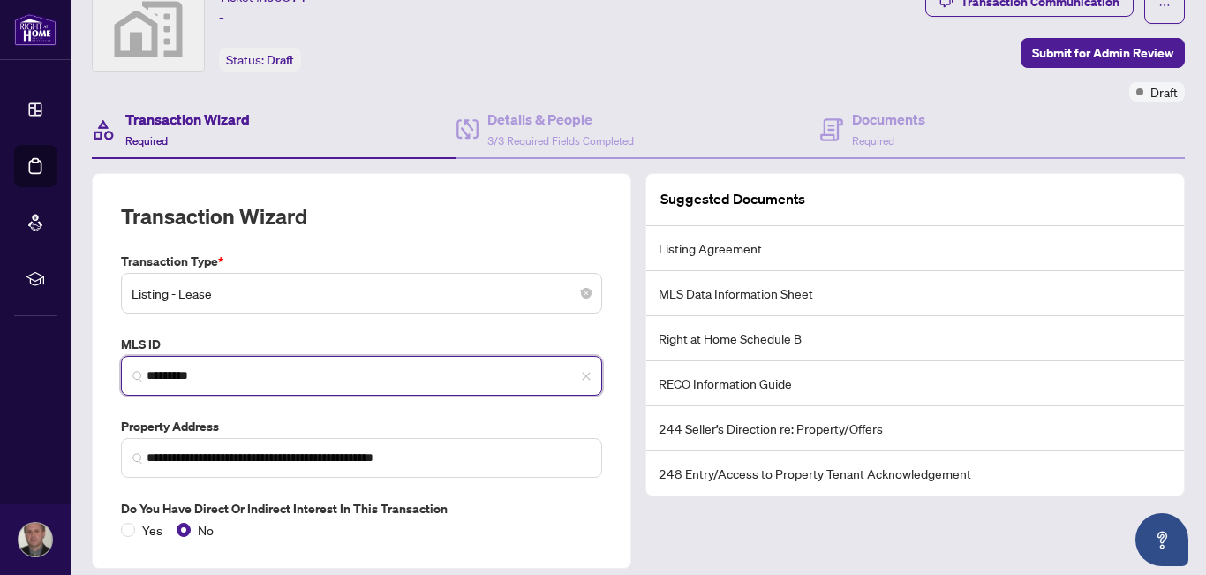
scroll to position [70, 0]
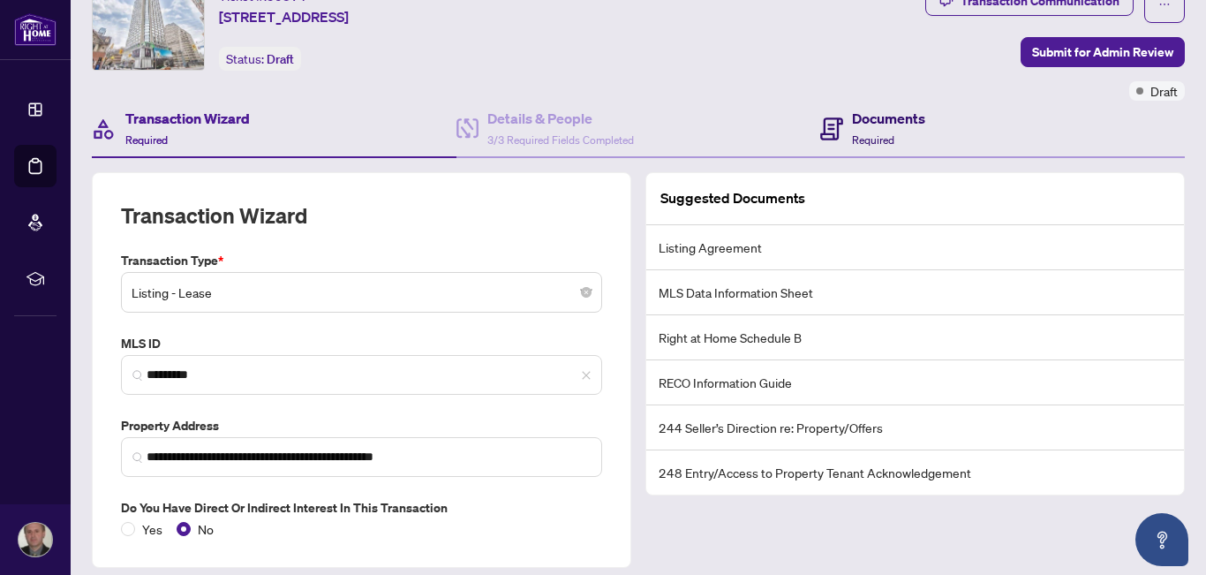
click at [861, 116] on h4 "Documents" at bounding box center [888, 118] width 73 height 21
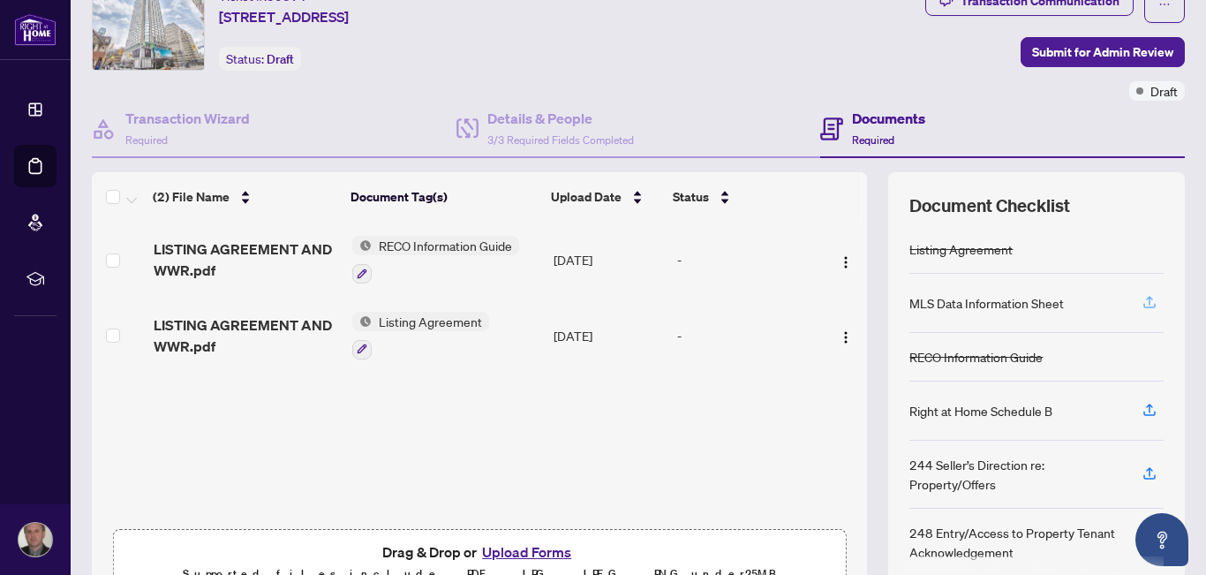
click at [1142, 298] on icon "button" at bounding box center [1150, 302] width 16 height 16
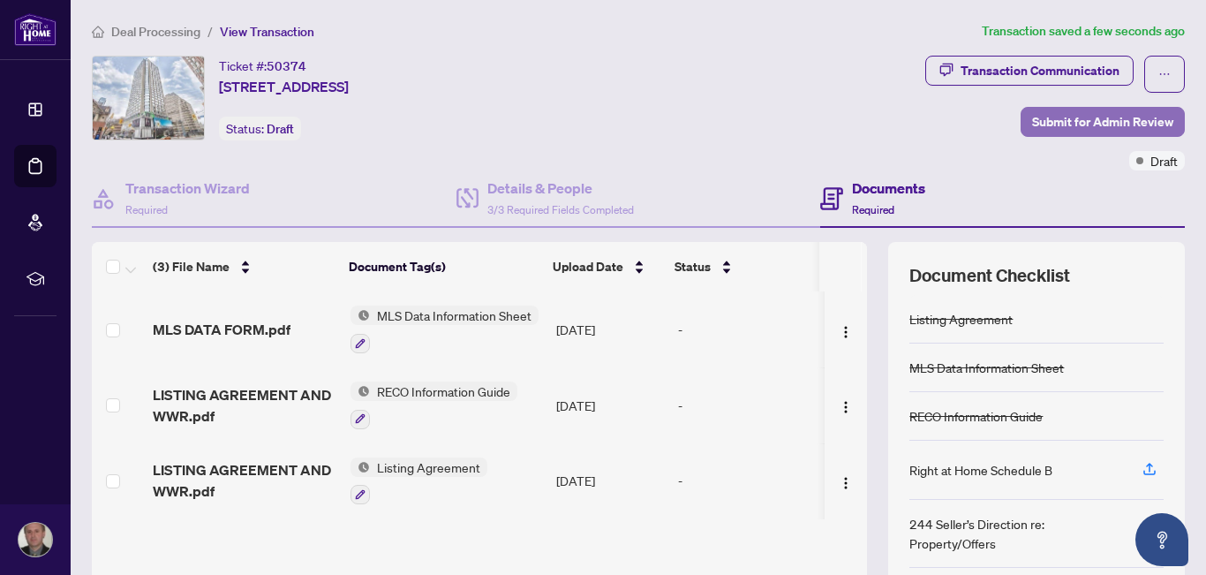
click at [1089, 117] on span "Submit for Admin Review" at bounding box center [1102, 122] width 141 height 28
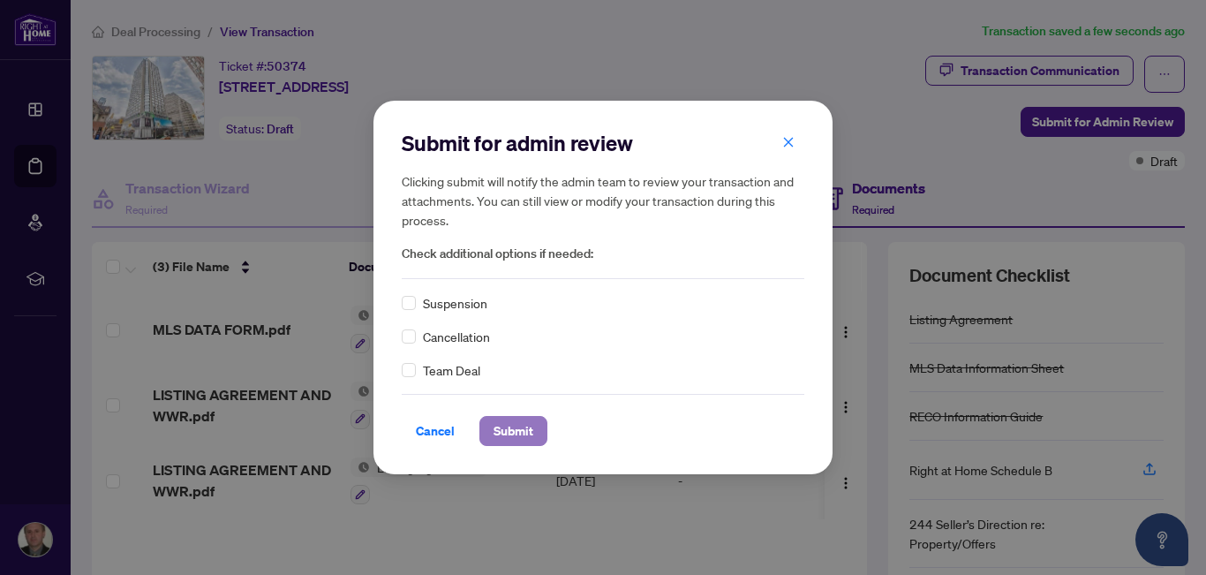
click at [503, 438] on span "Submit" at bounding box center [514, 431] width 40 height 28
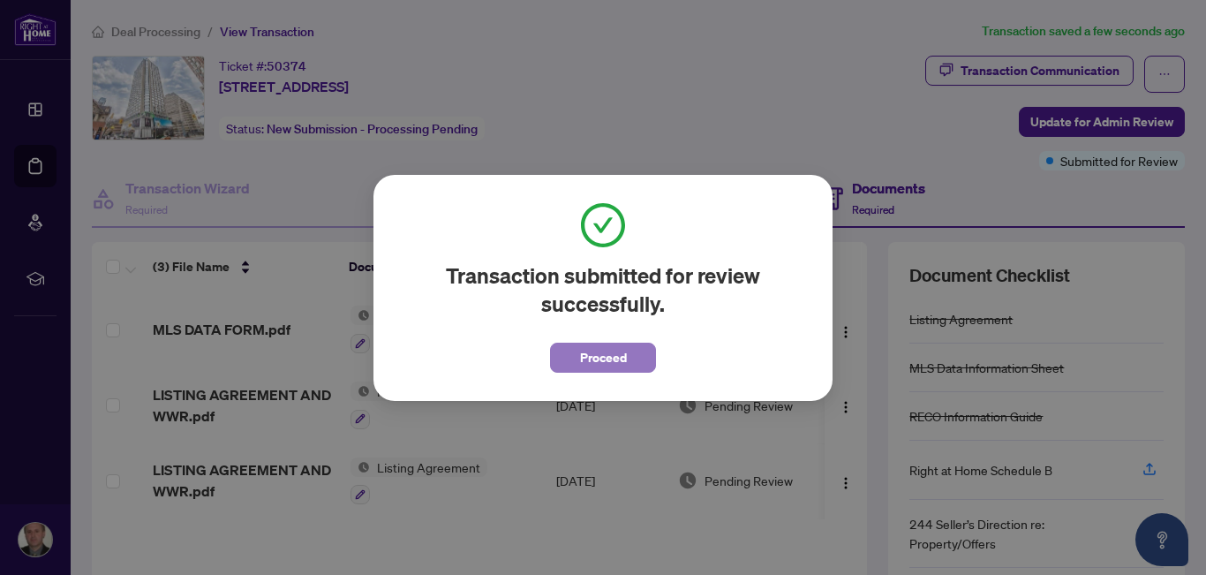
click at [630, 362] on button "Proceed" at bounding box center [603, 358] width 106 height 30
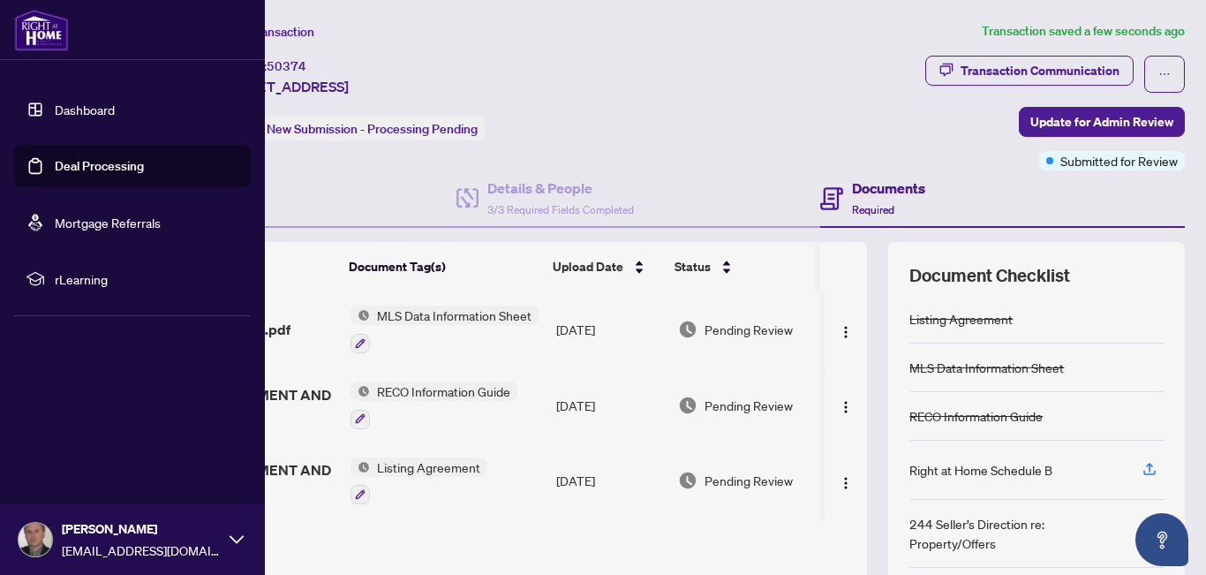
click at [75, 106] on link "Dashboard" at bounding box center [85, 110] width 60 height 16
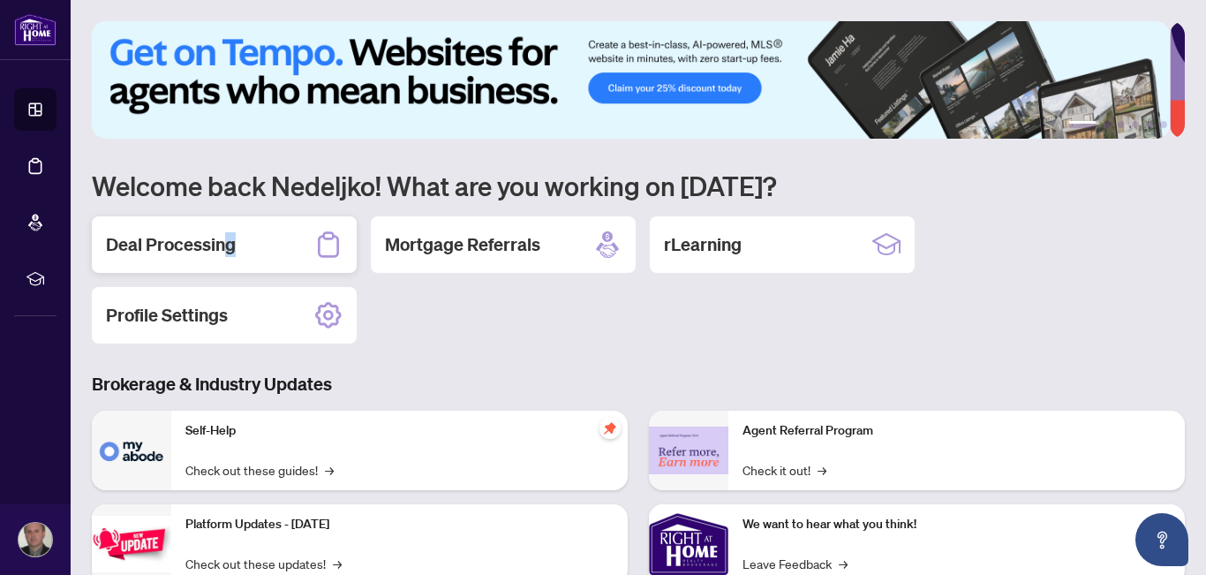
click at [234, 239] on h2 "Deal Processing" at bounding box center [171, 244] width 130 height 25
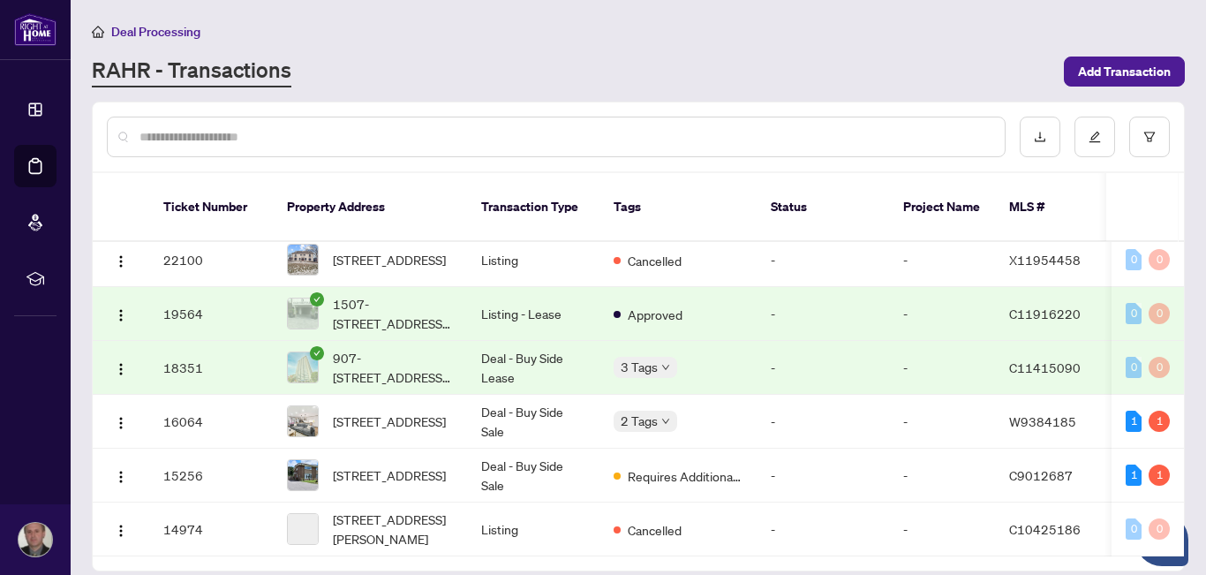
scroll to position [1290, 0]
drag, startPoint x: 1184, startPoint y: 486, endPoint x: 788, endPoint y: 476, distance: 396.7
click at [1182, 522] on body "Dashboard Deal Processing Mortgage Referrals rLearning [PERSON_NAME] [EMAIL_ADD…" at bounding box center [603, 287] width 1206 height 575
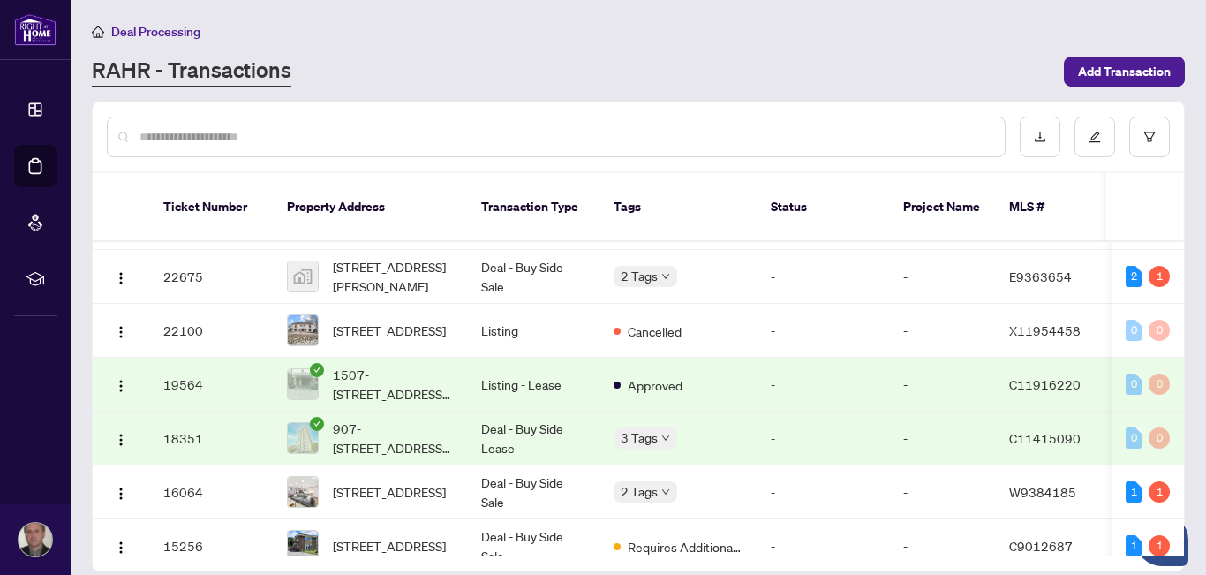
scroll to position [1180, 0]
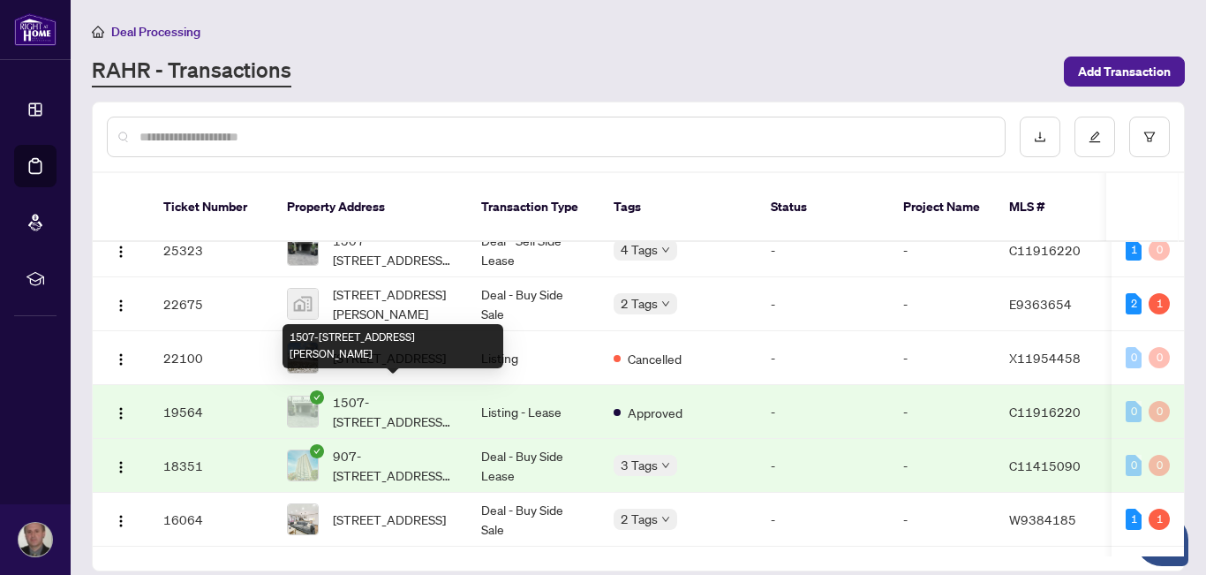
click at [346, 393] on span "1507-[STREET_ADDRESS][PERSON_NAME]" at bounding box center [393, 411] width 120 height 39
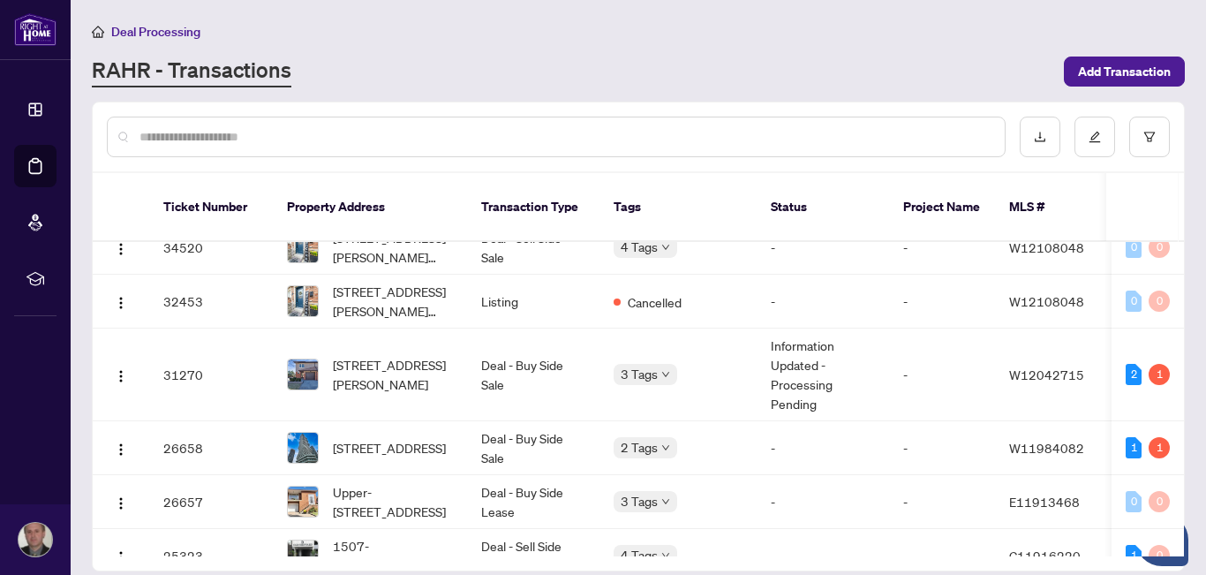
scroll to position [948, 0]
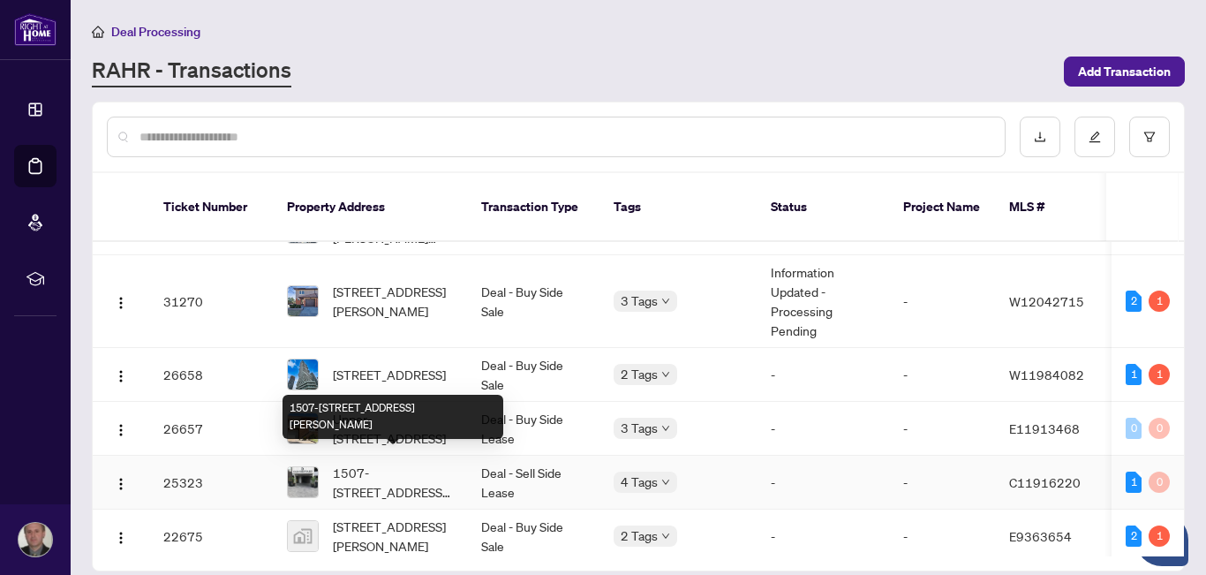
click at [359, 463] on span "1507-[STREET_ADDRESS][PERSON_NAME]" at bounding box center [393, 482] width 120 height 39
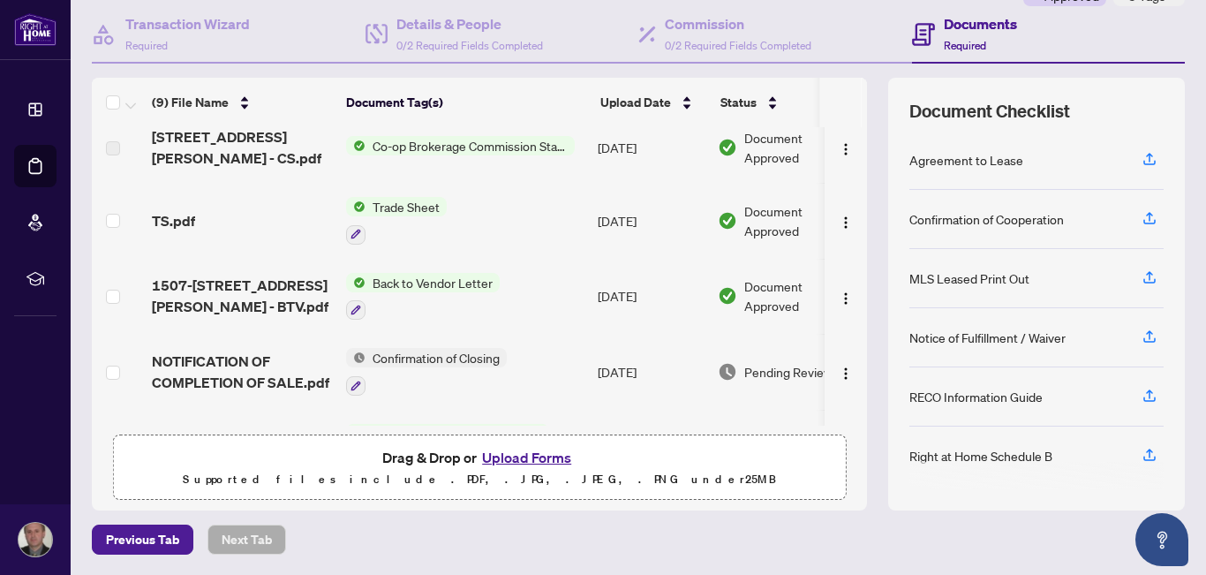
scroll to position [225, 0]
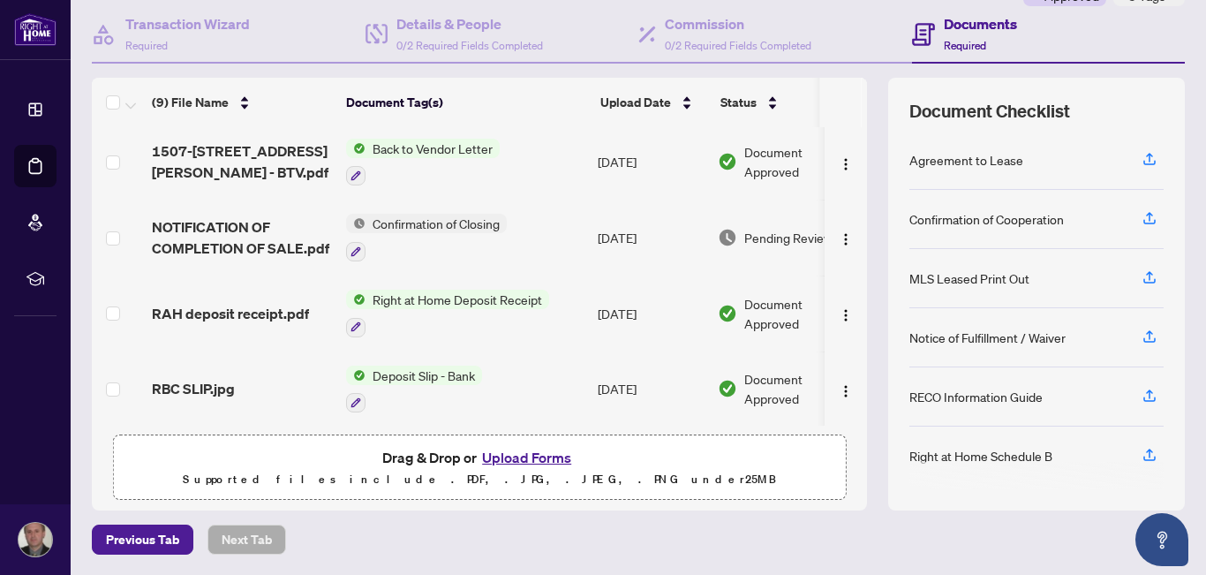
click at [396, 223] on span "Confirmation of Closing" at bounding box center [436, 223] width 141 height 19
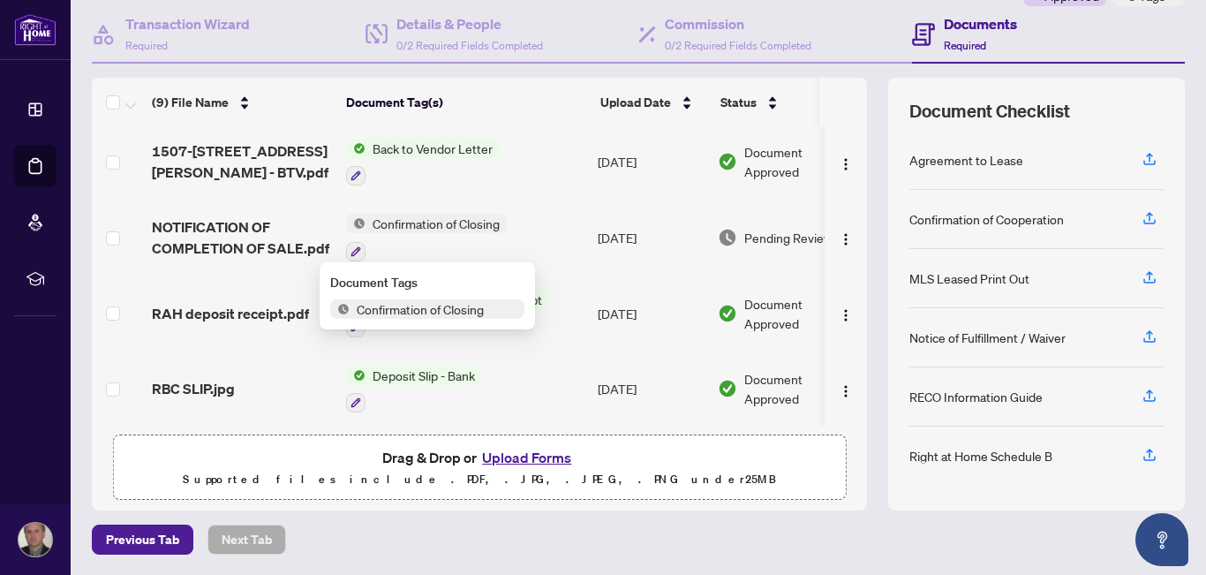
click at [428, 306] on span "Confirmation of Closing" at bounding box center [420, 308] width 141 height 19
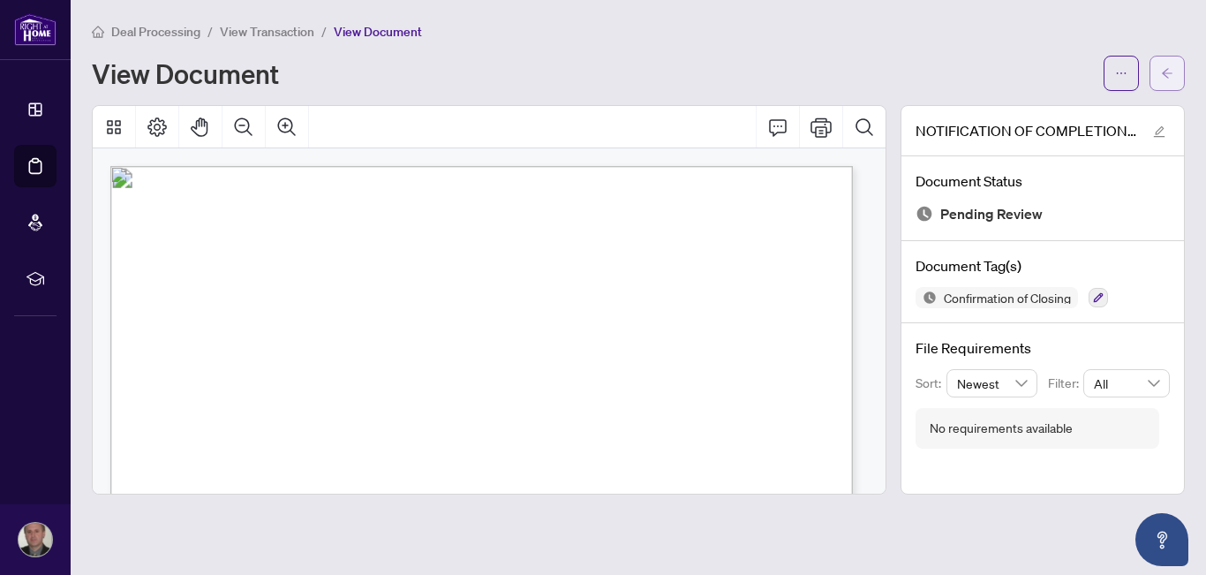
click at [1176, 70] on button "button" at bounding box center [1167, 73] width 35 height 35
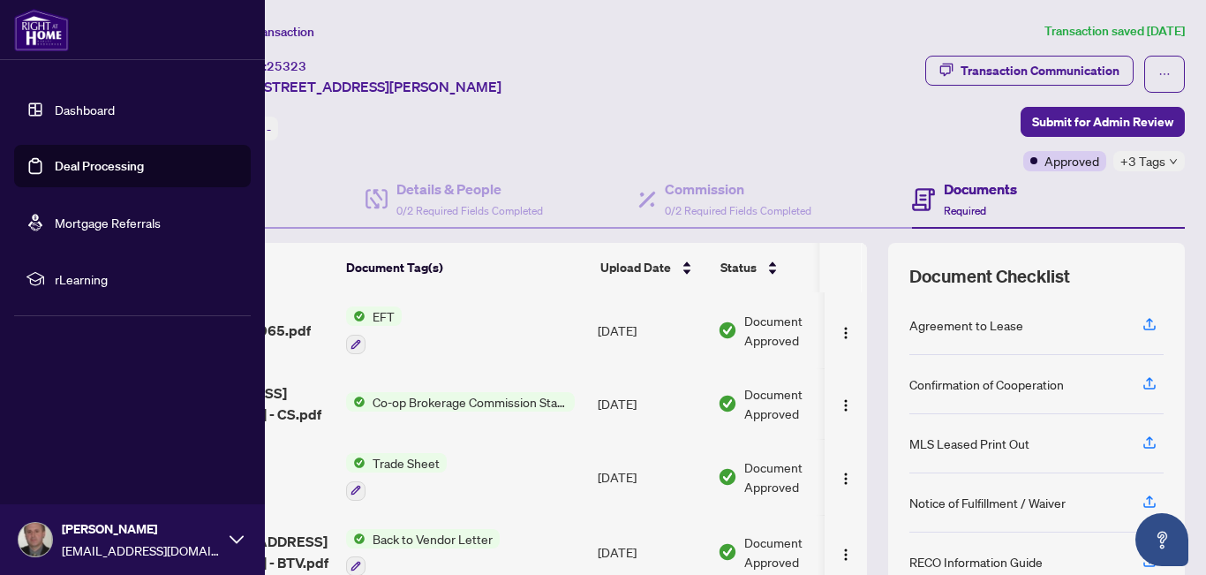
click at [91, 102] on link "Dashboard" at bounding box center [85, 110] width 60 height 16
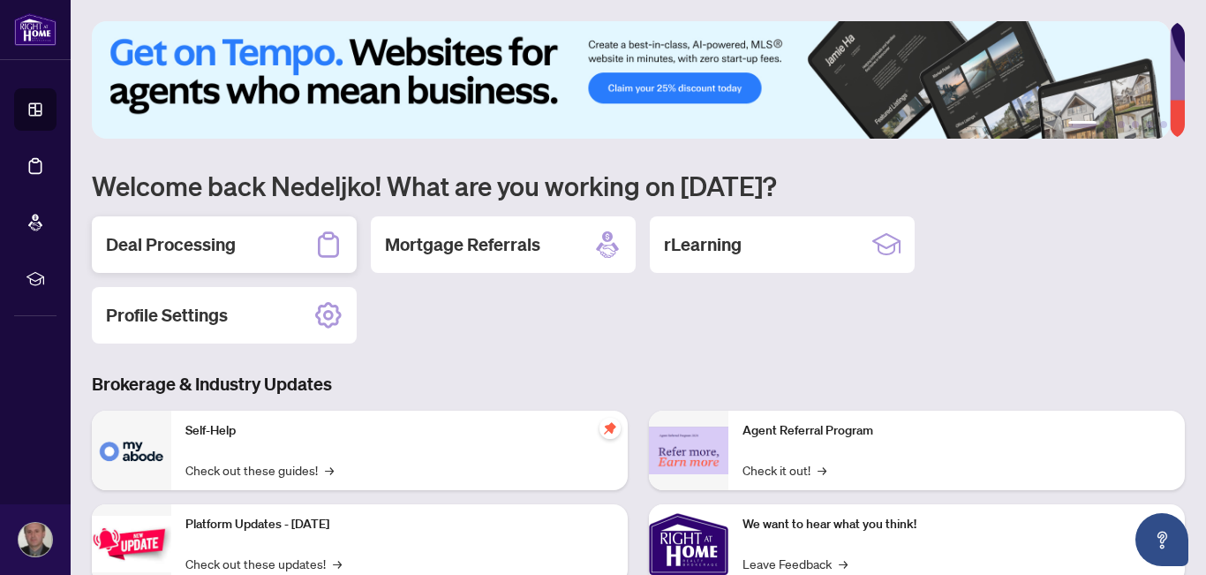
click at [186, 242] on h2 "Deal Processing" at bounding box center [171, 244] width 130 height 25
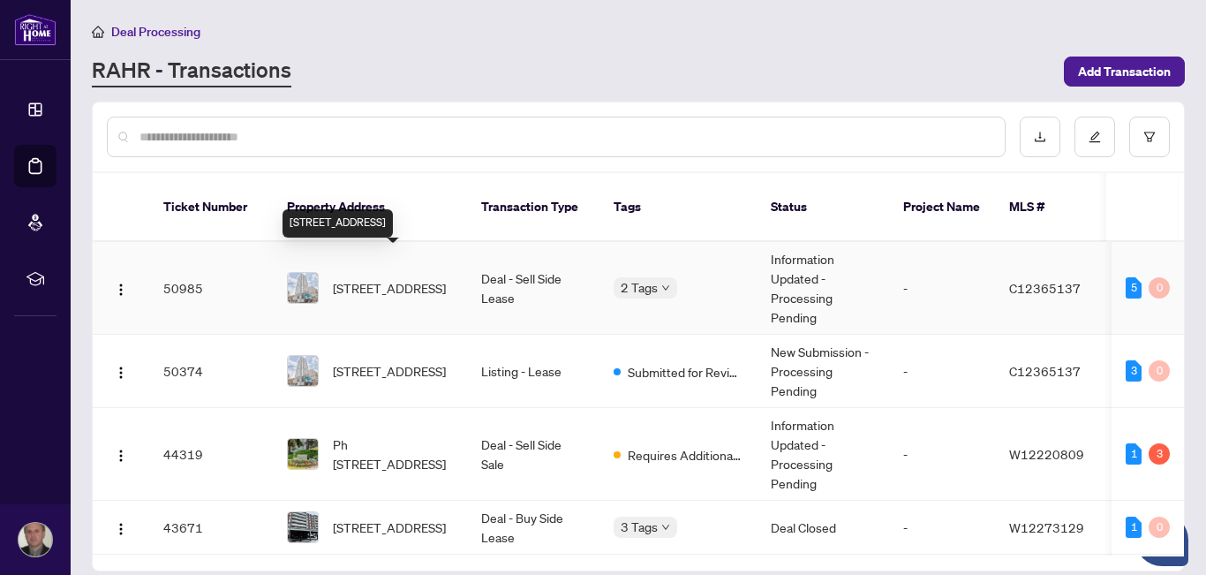
click at [388, 278] on span "[STREET_ADDRESS]" at bounding box center [389, 287] width 113 height 19
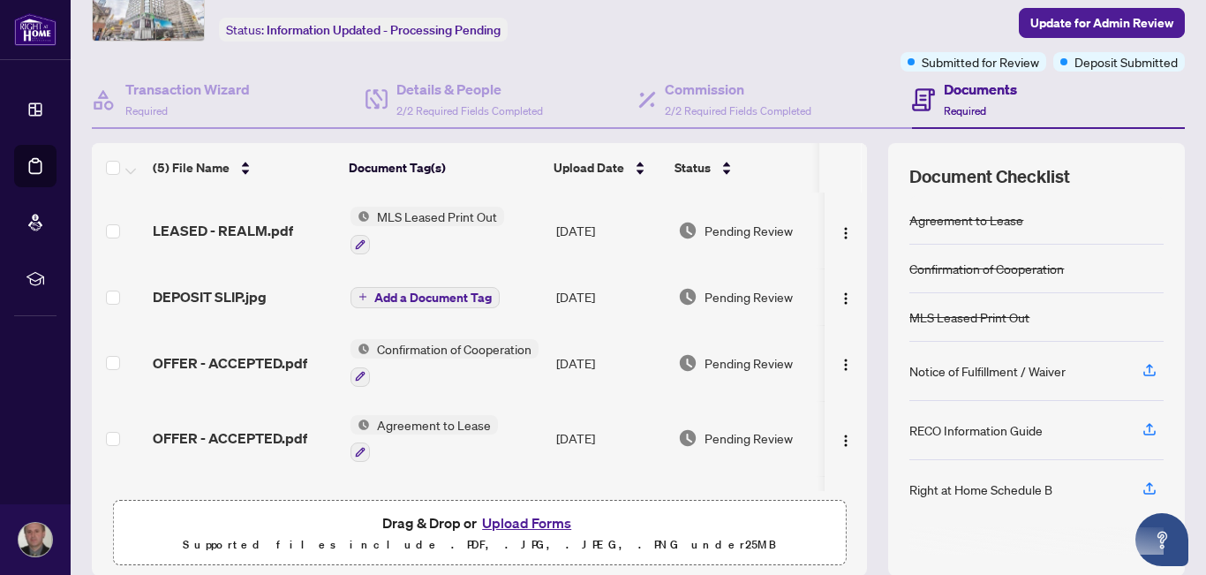
scroll to position [164, 0]
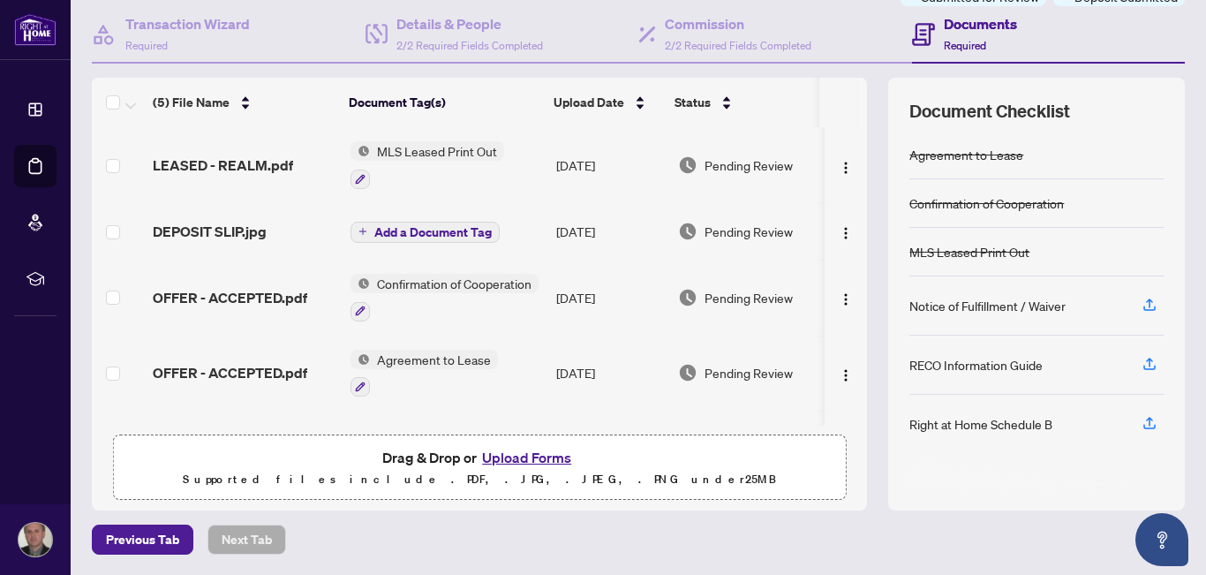
click at [495, 457] on button "Upload Forms" at bounding box center [527, 457] width 100 height 23
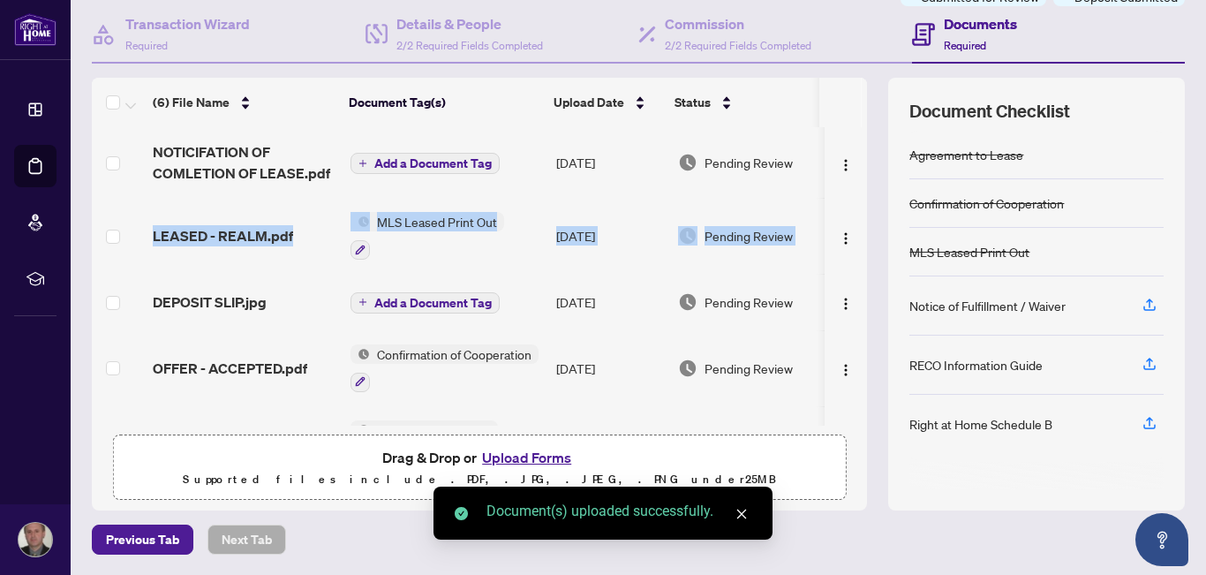
drag, startPoint x: 853, startPoint y: 214, endPoint x: 849, endPoint y: 135, distance: 78.7
click at [849, 135] on div "(6) File Name Document Tag(s) Upload Date Status NOTICIFATION OF COMLETION OF L…" at bounding box center [638, 294] width 1093 height 433
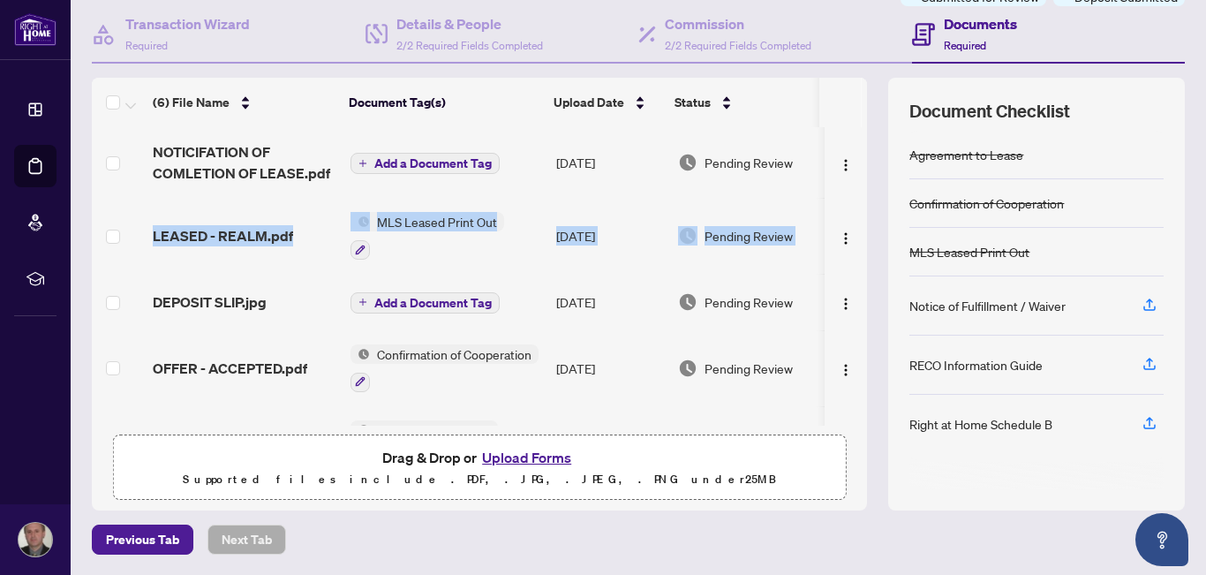
scroll to position [0, 0]
click at [428, 163] on span "Add a Document Tag" at bounding box center [432, 163] width 117 height 12
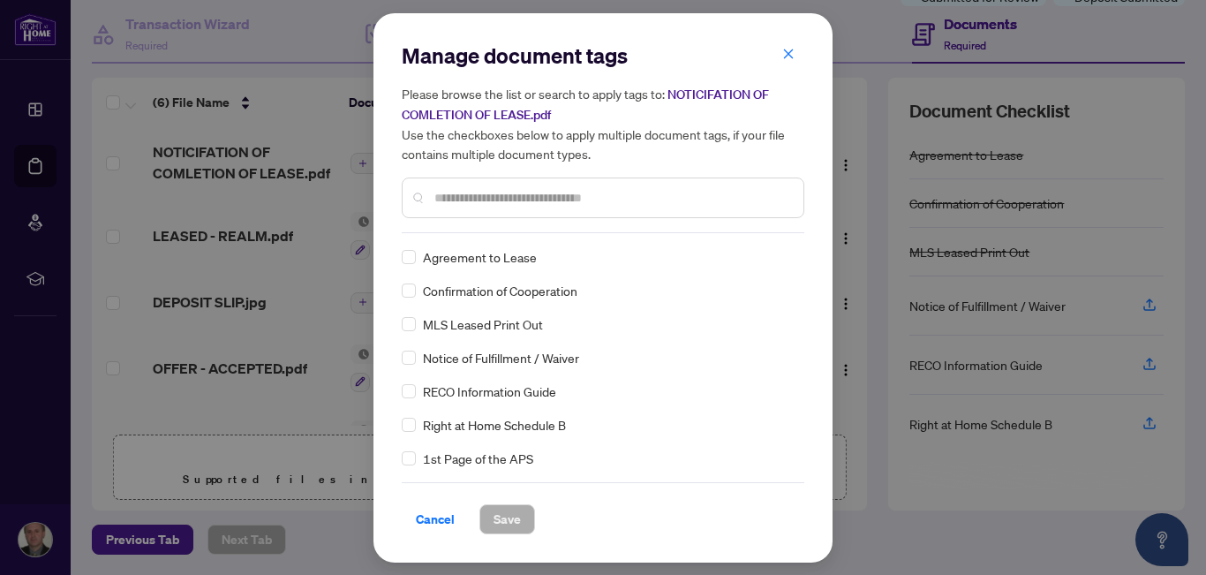
click at [464, 197] on input "text" at bounding box center [612, 197] width 355 height 19
click at [435, 514] on span "Cancel" at bounding box center [435, 519] width 39 height 28
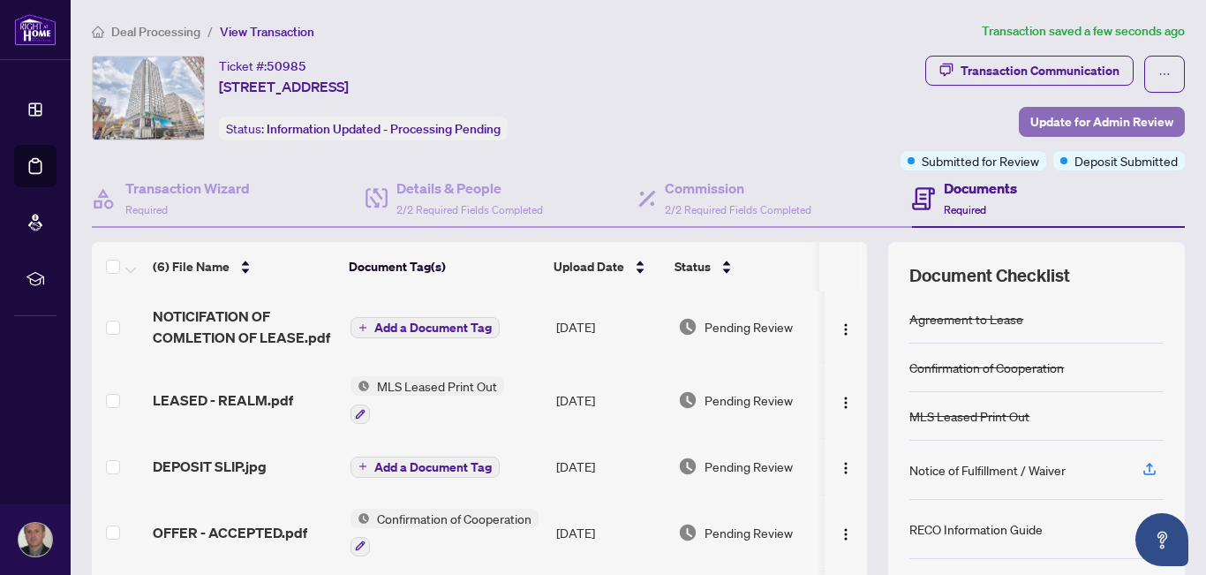
click at [1079, 123] on span "Update for Admin Review" at bounding box center [1102, 122] width 143 height 28
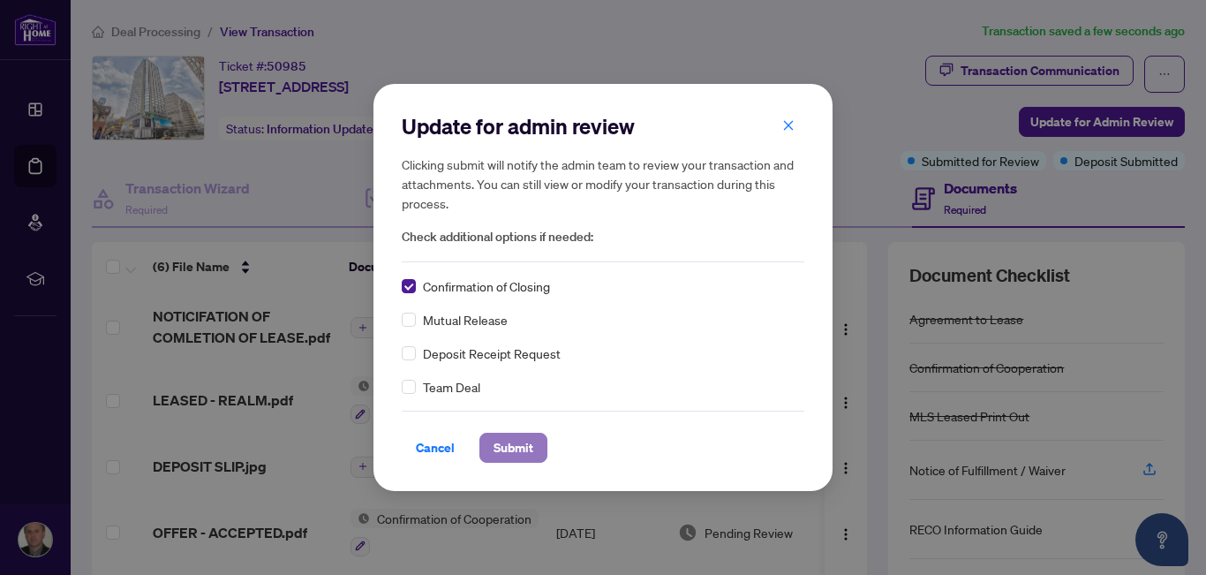
click at [524, 450] on span "Submit" at bounding box center [514, 448] width 40 height 28
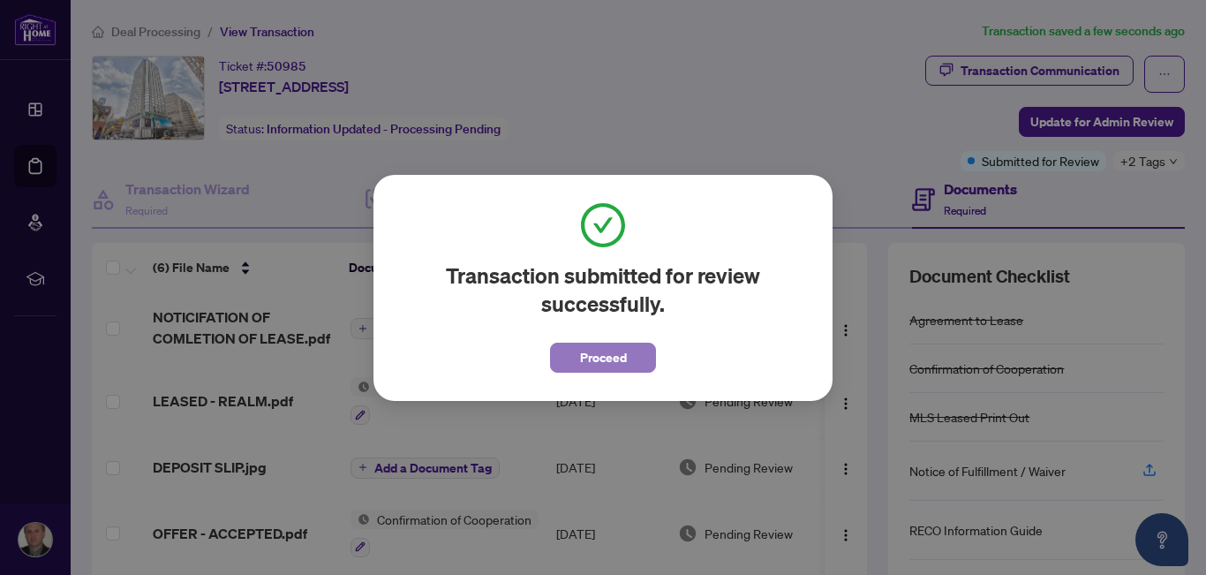
click at [596, 359] on span "Proceed" at bounding box center [603, 358] width 47 height 28
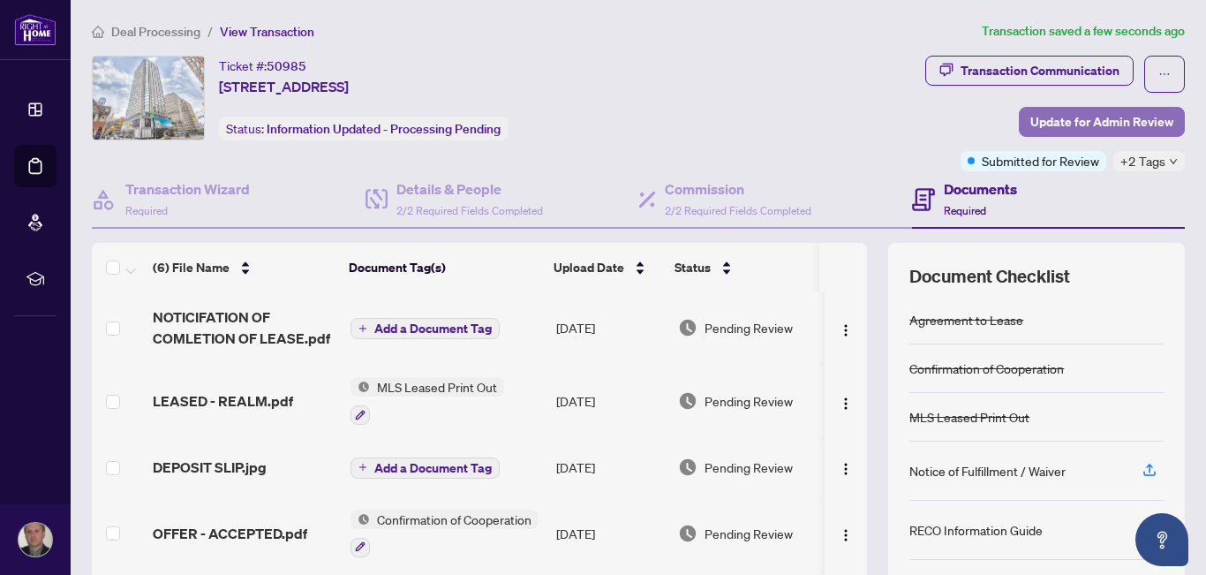
click at [1091, 118] on span "Update for Admin Review" at bounding box center [1102, 122] width 143 height 28
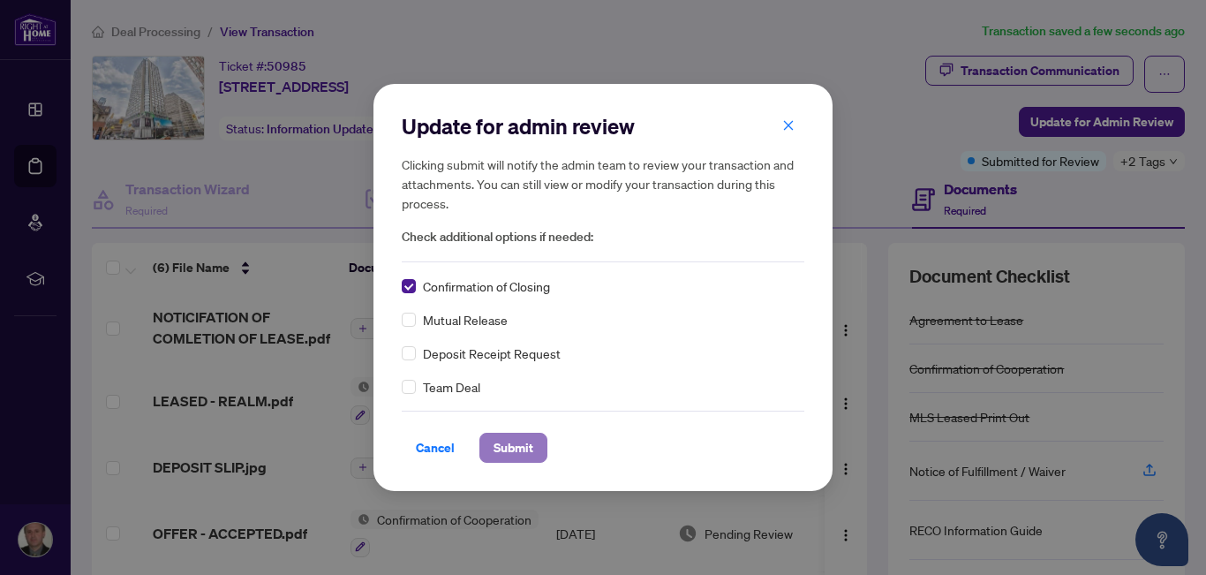
click at [516, 450] on span "Submit" at bounding box center [514, 448] width 40 height 28
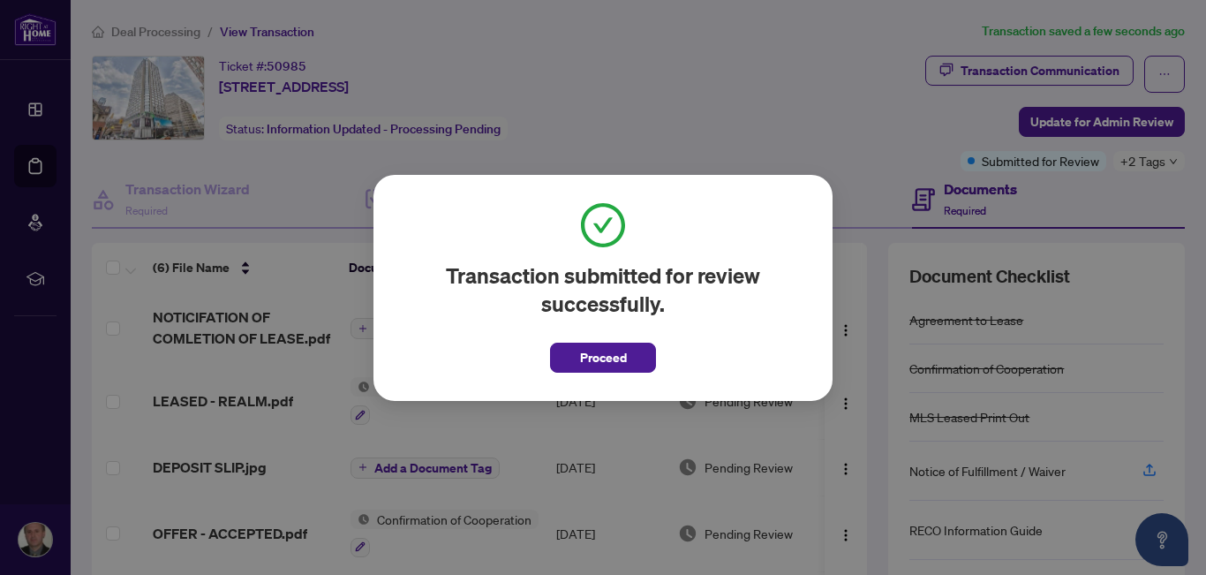
click at [593, 351] on span "Proceed" at bounding box center [603, 358] width 47 height 28
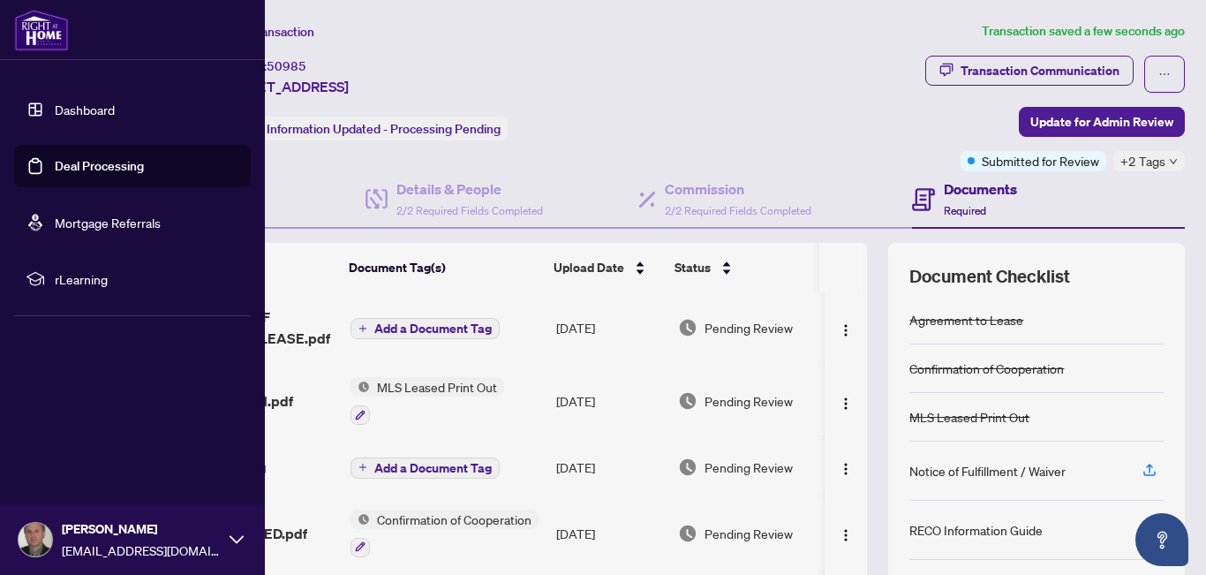
click at [67, 110] on link "Dashboard" at bounding box center [85, 110] width 60 height 16
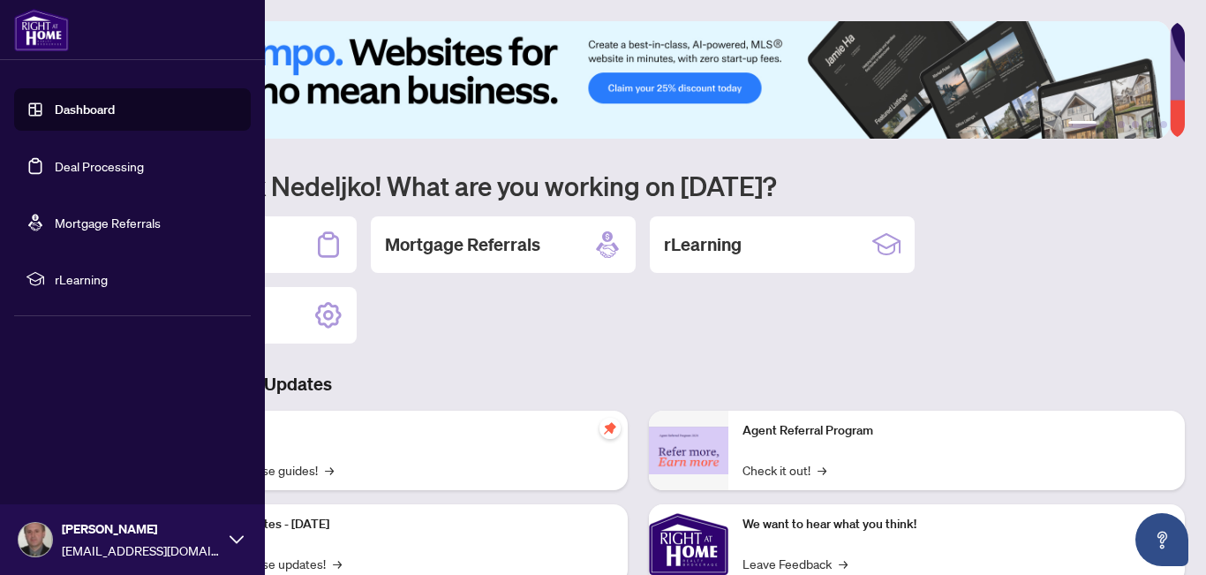
click at [122, 170] on link "Deal Processing" at bounding box center [99, 166] width 89 height 16
